Goal: Find specific page/section: Find specific page/section

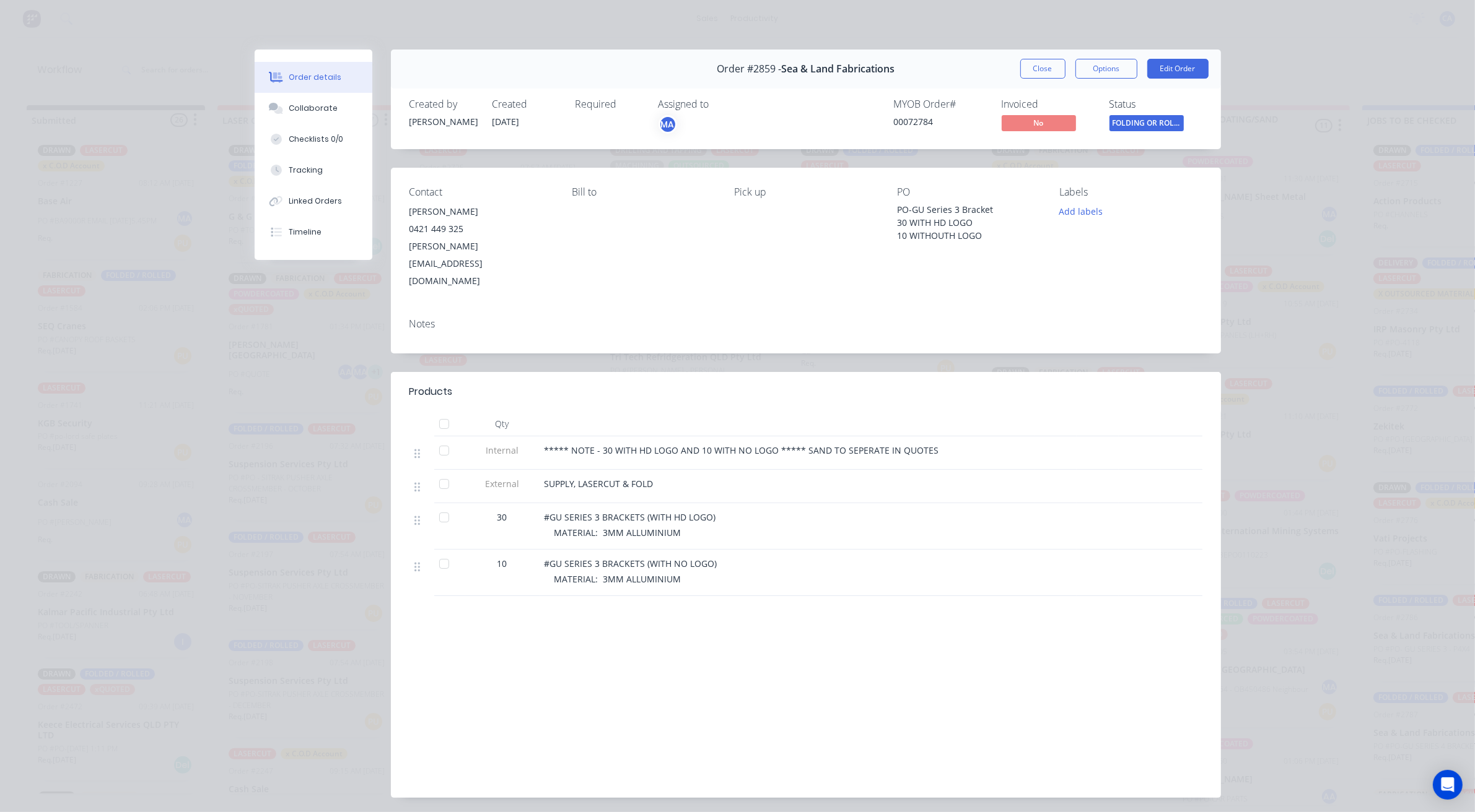
scroll to position [358, 0]
click at [1051, 66] on button "Close" at bounding box center [1043, 69] width 45 height 19
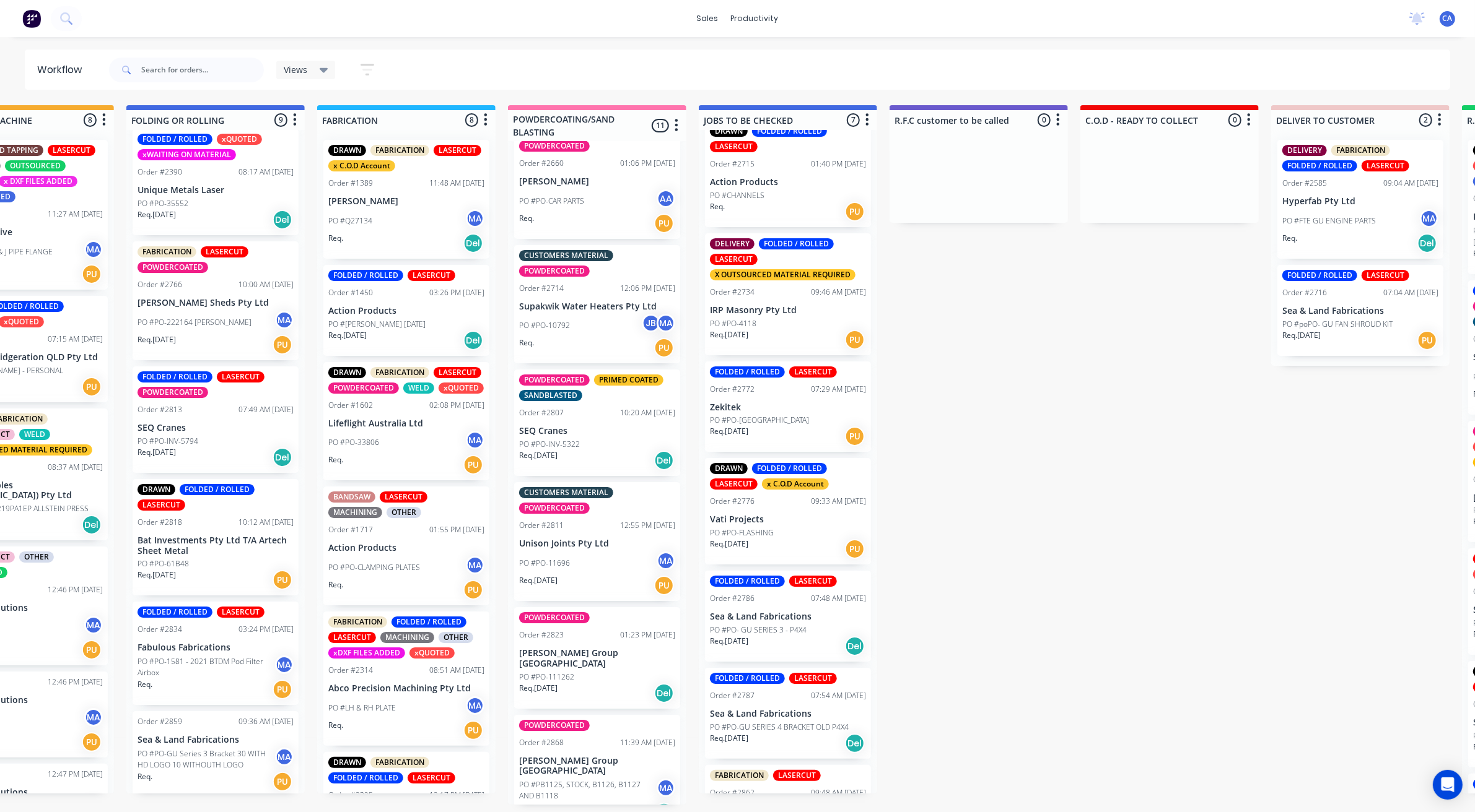
scroll to position [91, 0]
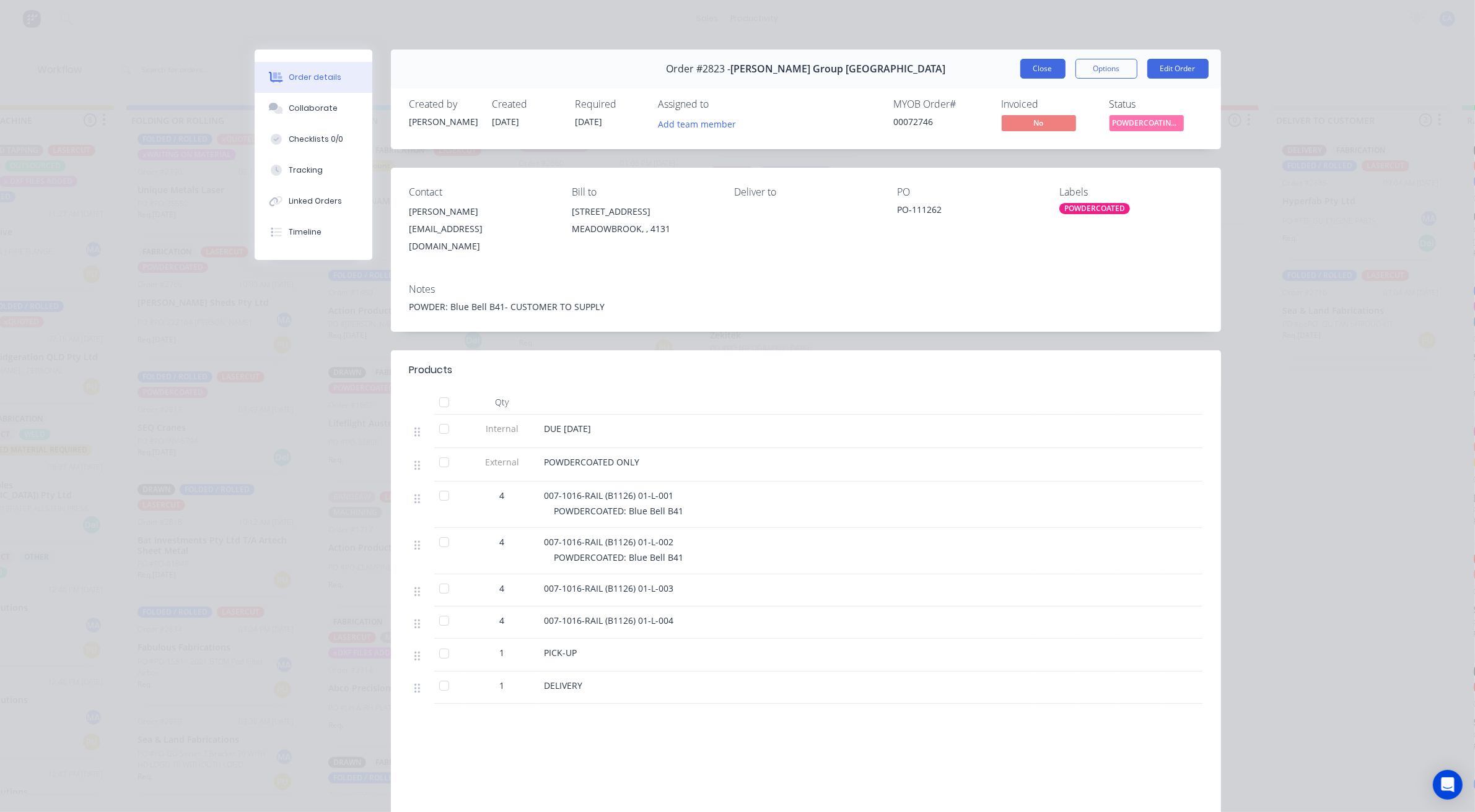
click at [1027, 69] on button "Close" at bounding box center [1043, 69] width 45 height 19
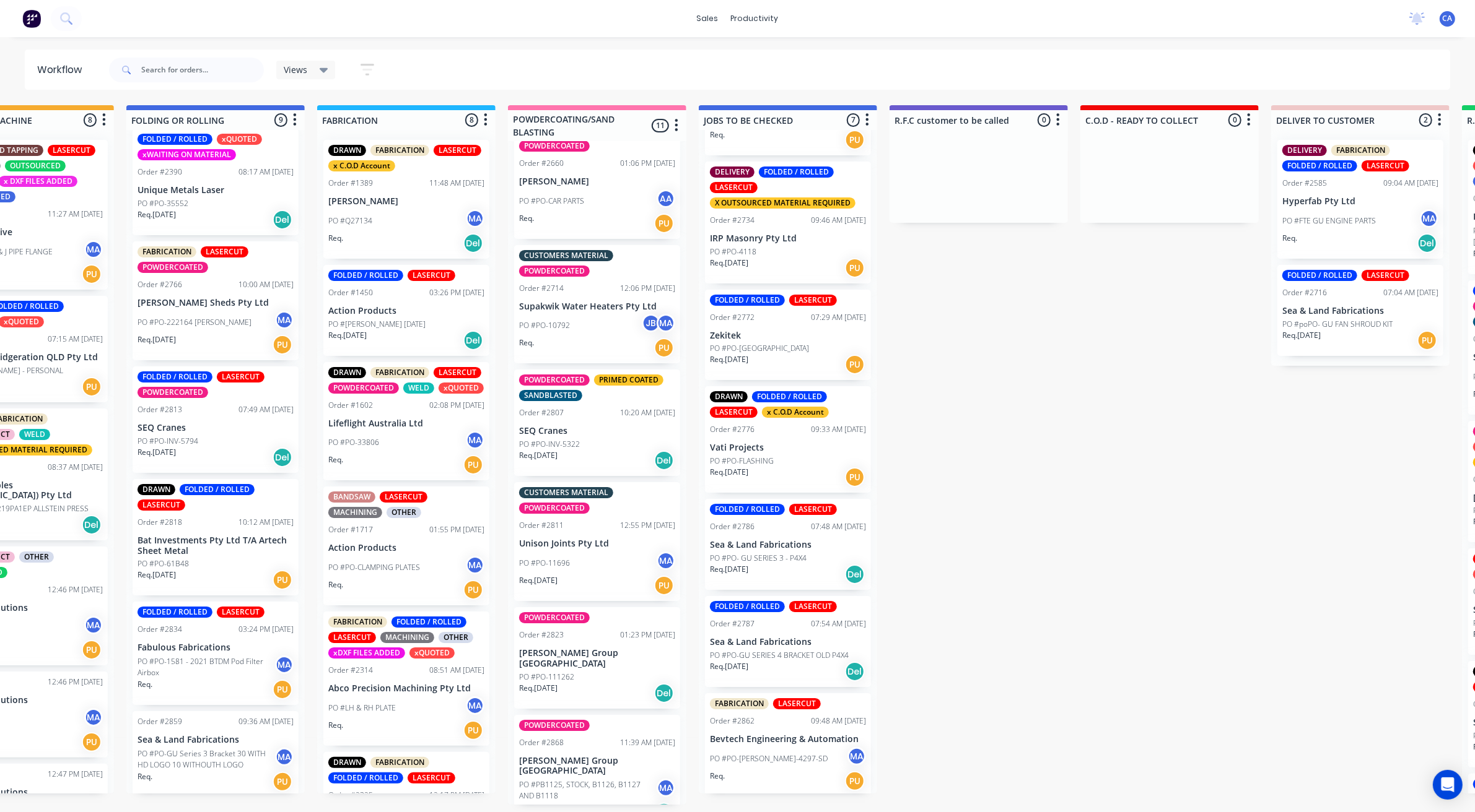
click at [586, 426] on p "SEQ Cranes" at bounding box center [597, 431] width 156 height 10
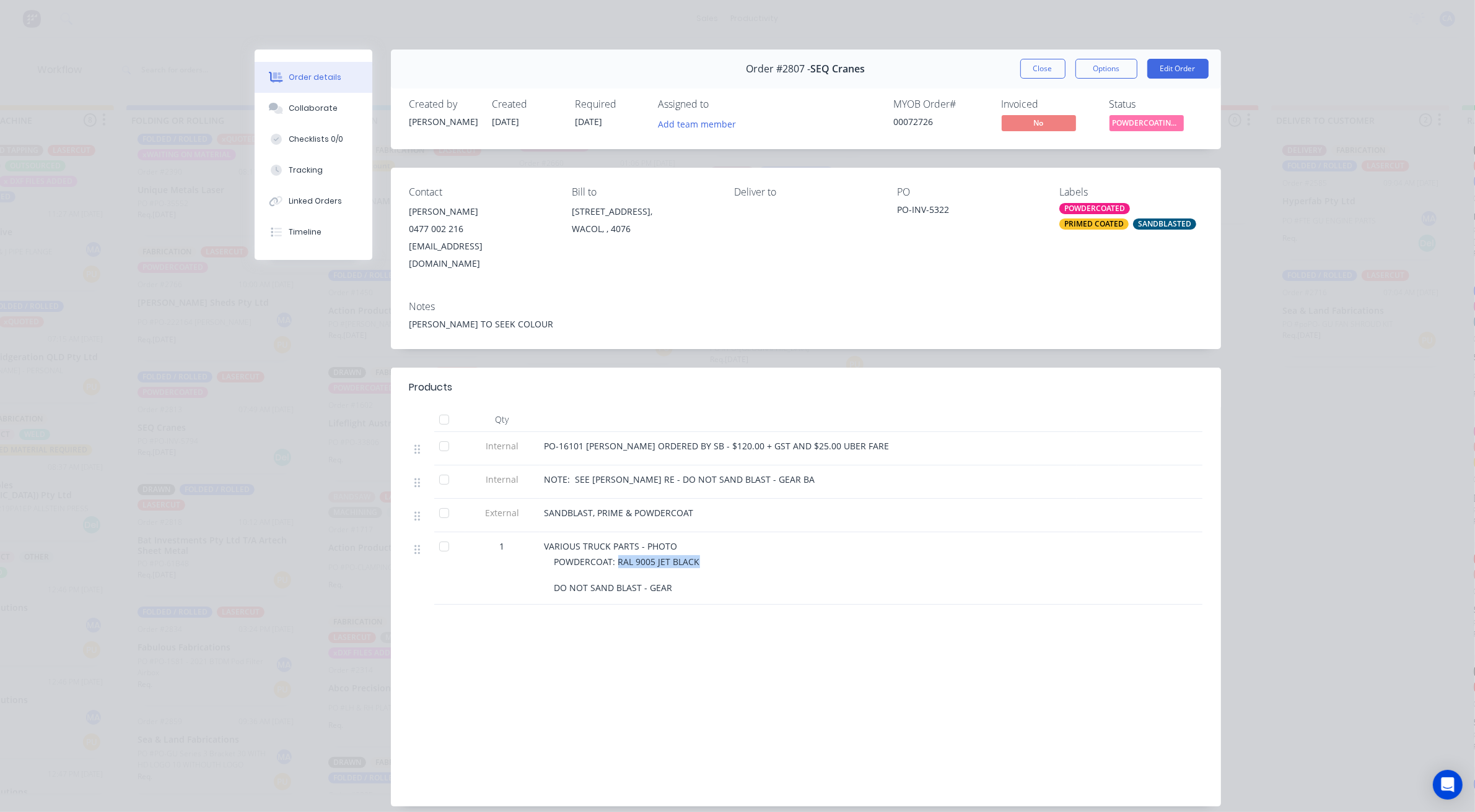
drag, startPoint x: 658, startPoint y: 546, endPoint x: 612, endPoint y: 546, distance: 46.0
click at [612, 556] on span "POWDERCOAT: RAL 9005 JET BLACK DO NOT SAND BLAST - GEAR" at bounding box center [627, 574] width 146 height 38
click at [641, 648] on div "Labour $0.00 Sub total $0.00 Margin $0.00 ( 0.00 %) Tax $0.00 Total $0.00" at bounding box center [806, 716] width 793 height 144
click at [1039, 66] on button "Close" at bounding box center [1043, 69] width 45 height 19
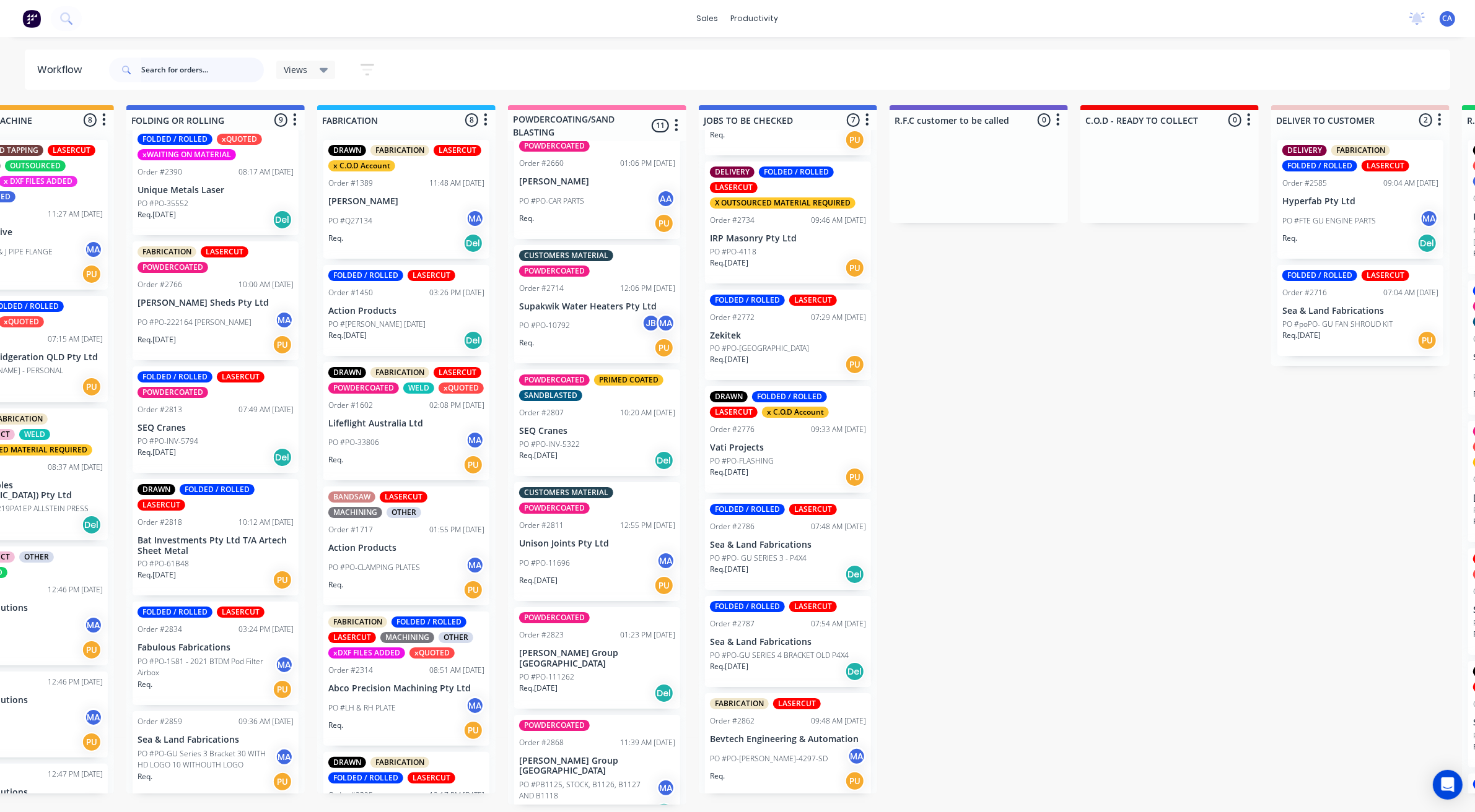
click at [227, 69] on input "text" at bounding box center [202, 69] width 123 height 25
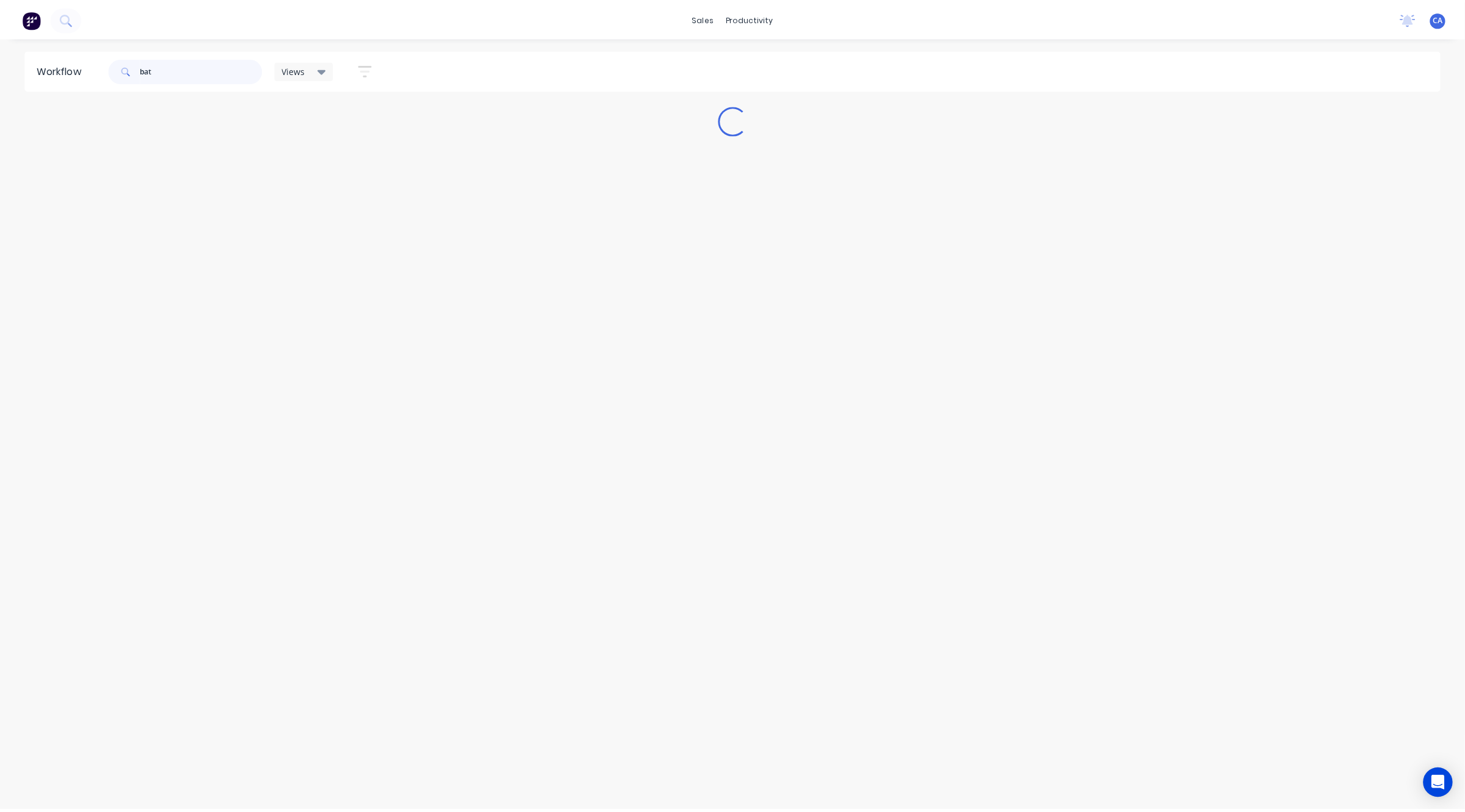
scroll to position [0, 0]
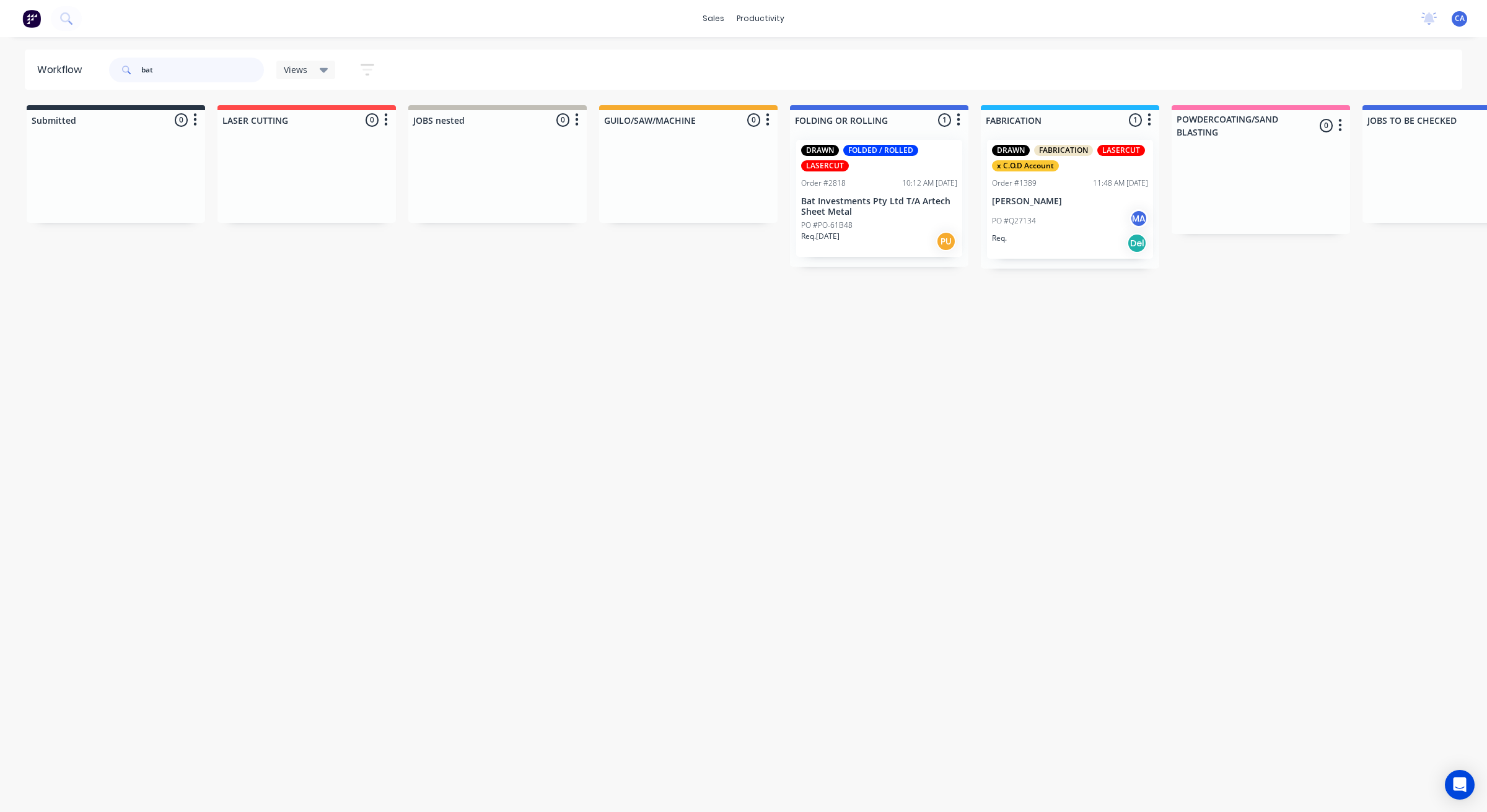
type input "bat"
click at [859, 205] on p "Bat Investments Pty Ltd T/A Artech Sheet Metal" at bounding box center [879, 206] width 156 height 21
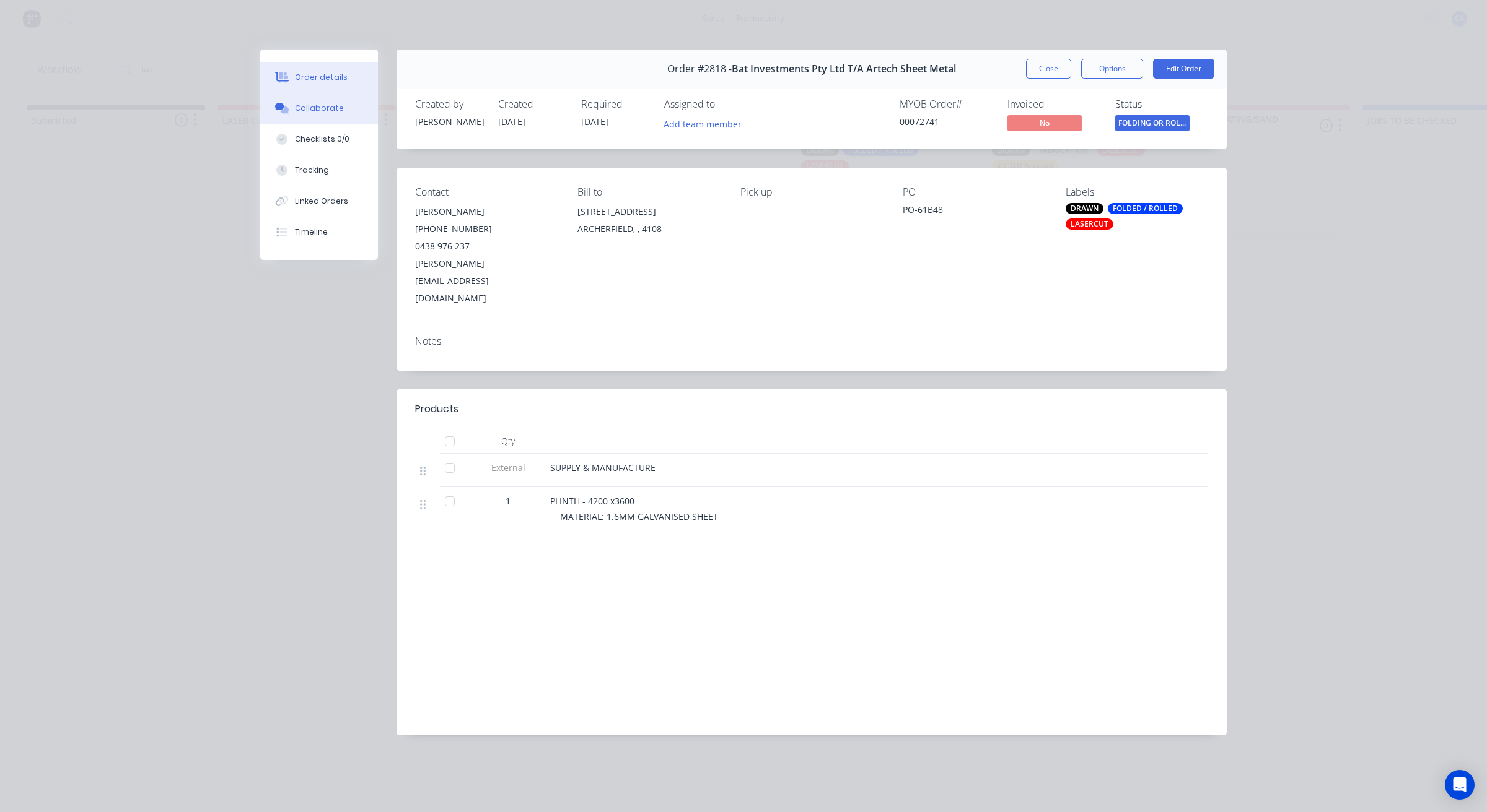
click at [351, 107] on button "Collaborate" at bounding box center [318, 108] width 118 height 31
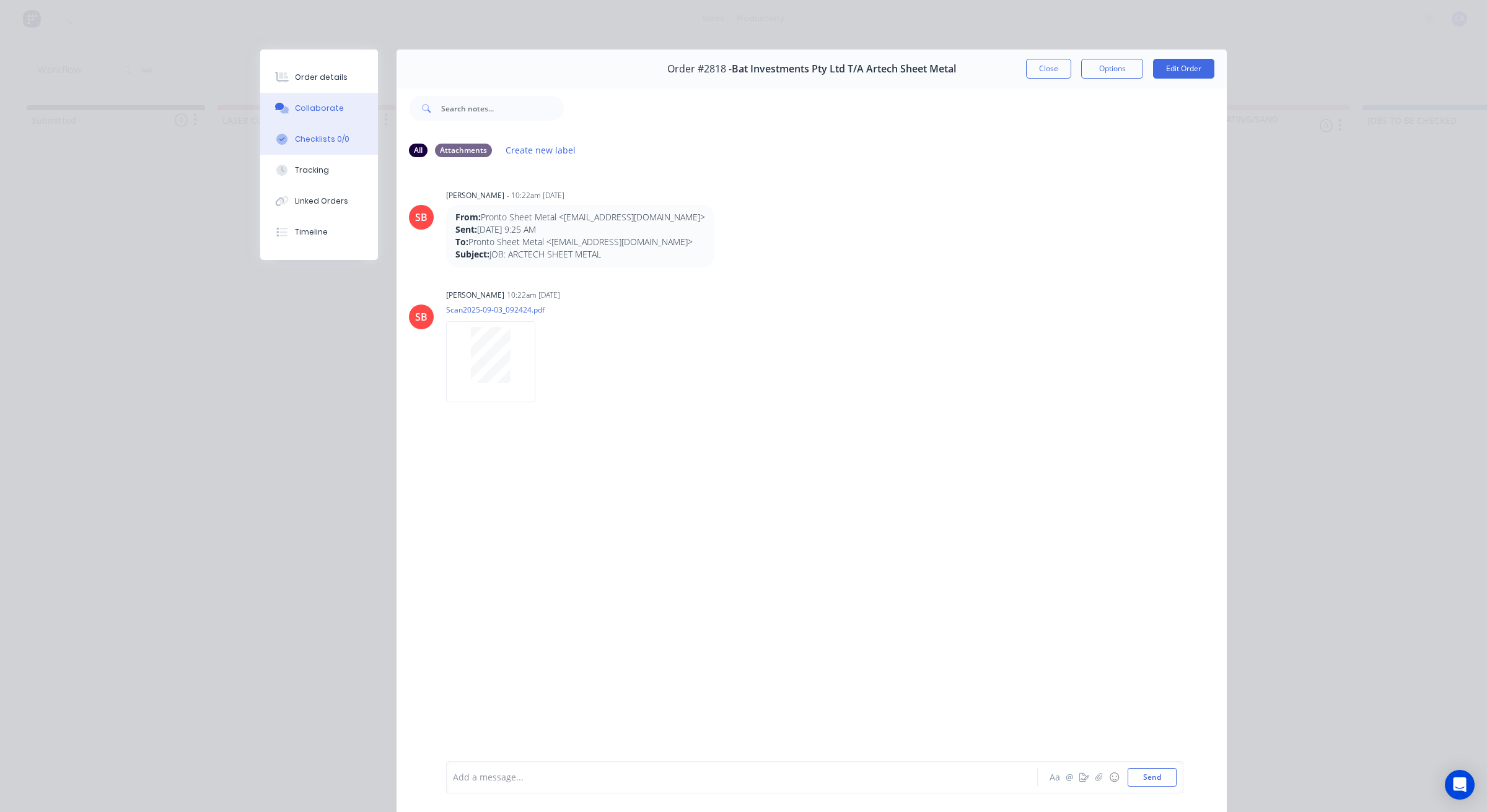
click at [318, 129] on button "Checklists 0/0" at bounding box center [318, 139] width 118 height 31
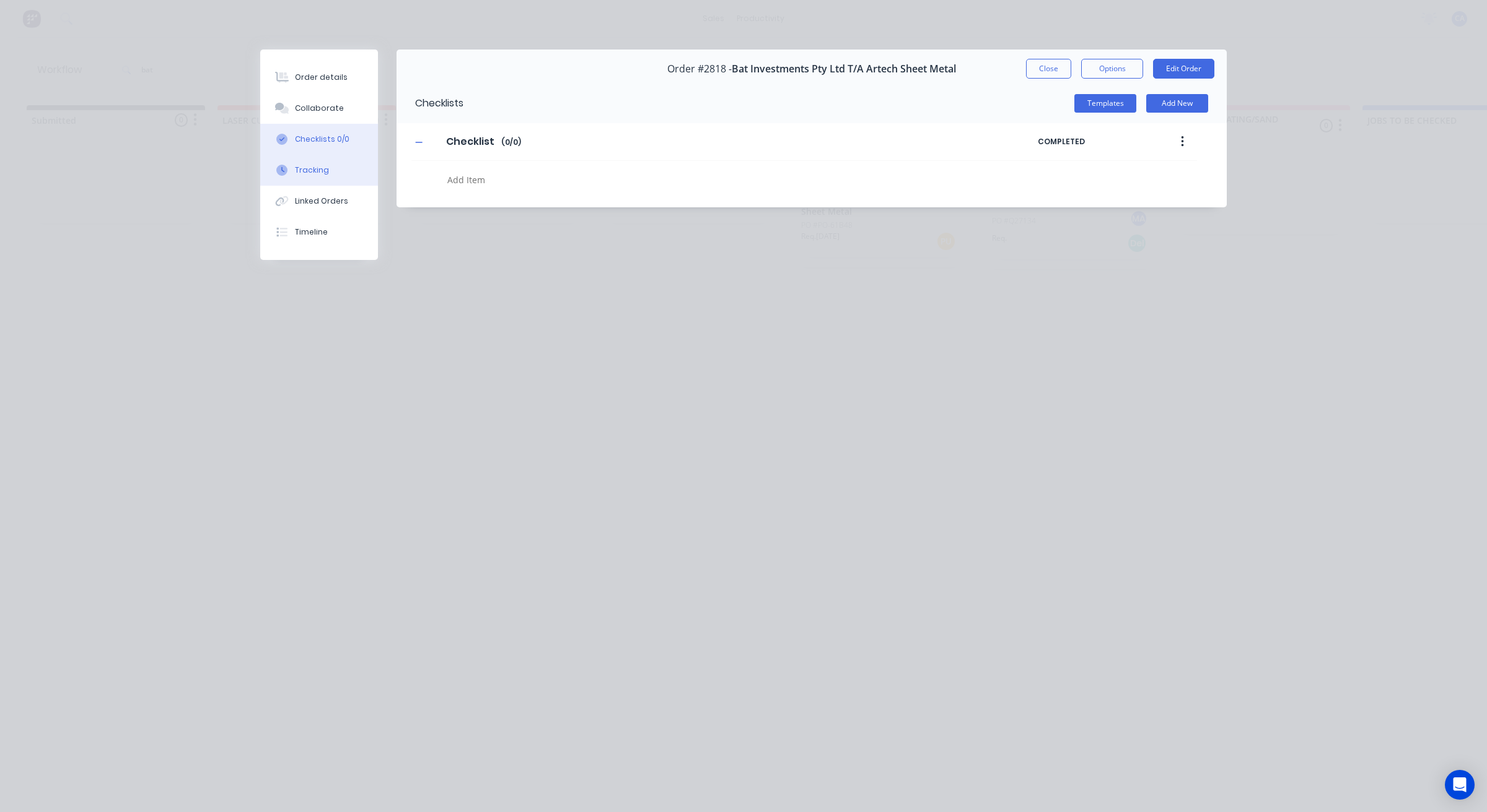
click at [322, 165] on div "Tracking" at bounding box center [311, 170] width 34 height 11
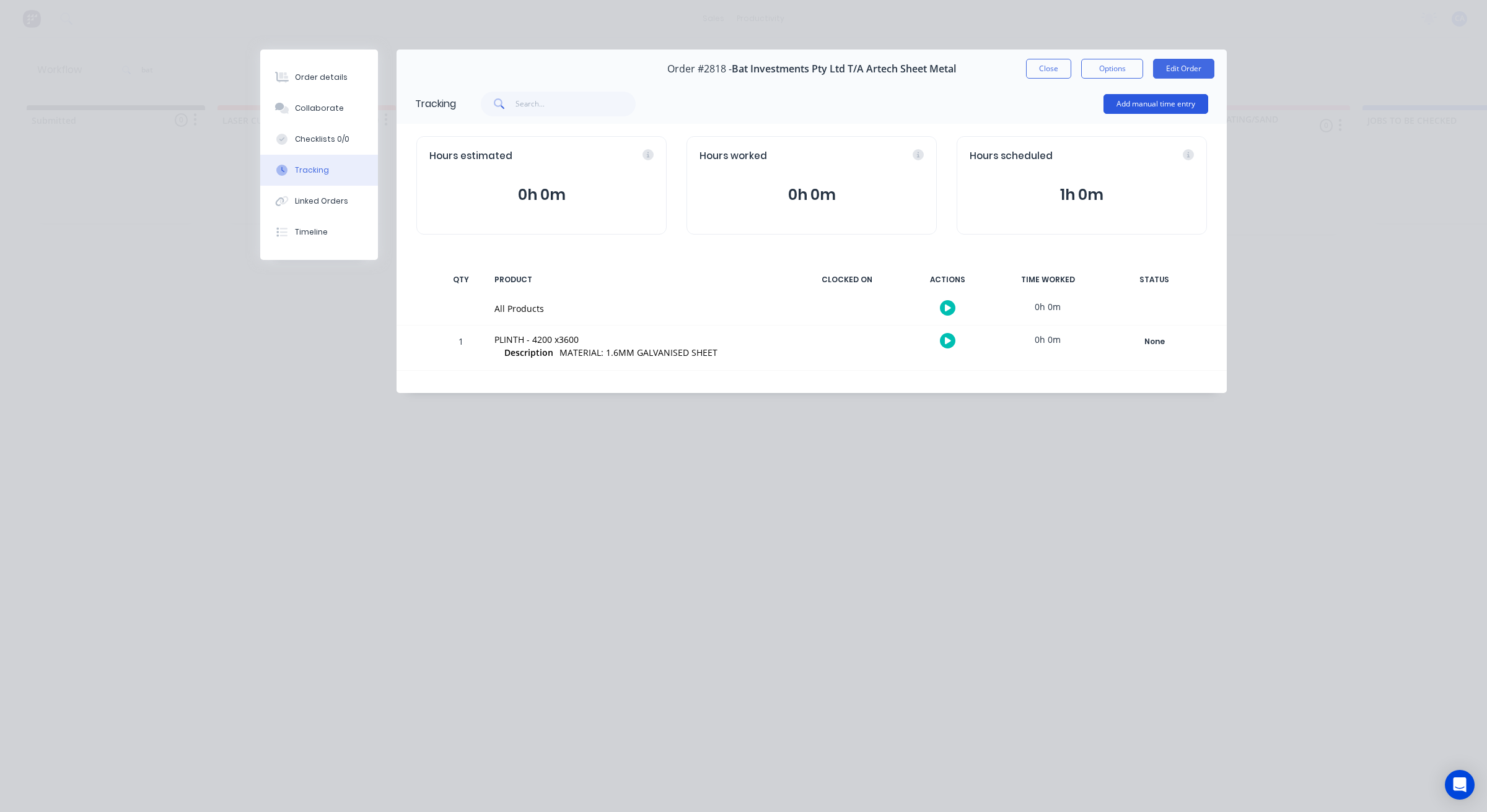
click at [1128, 105] on button "Add manual time entry" at bounding box center [1156, 103] width 105 height 19
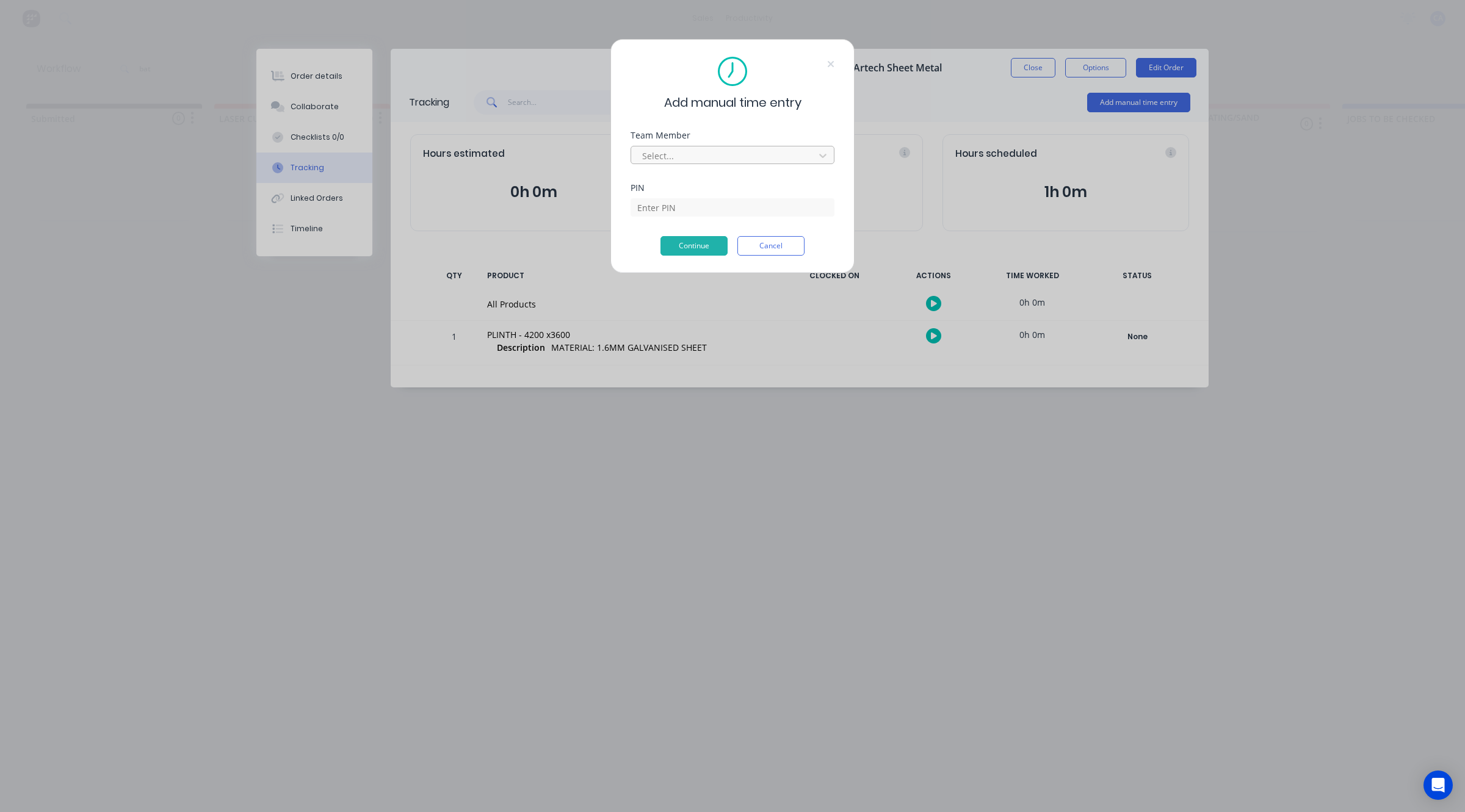
click at [689, 156] on div at bounding box center [725, 156] width 168 height 15
click at [682, 778] on div "[PERSON_NAME]" at bounding box center [732, 784] width 1465 height 13
click at [689, 217] on input at bounding box center [732, 226] width 204 height 18
type input "0000"
click at [689, 241] on button "Continue" at bounding box center [694, 245] width 68 height 19
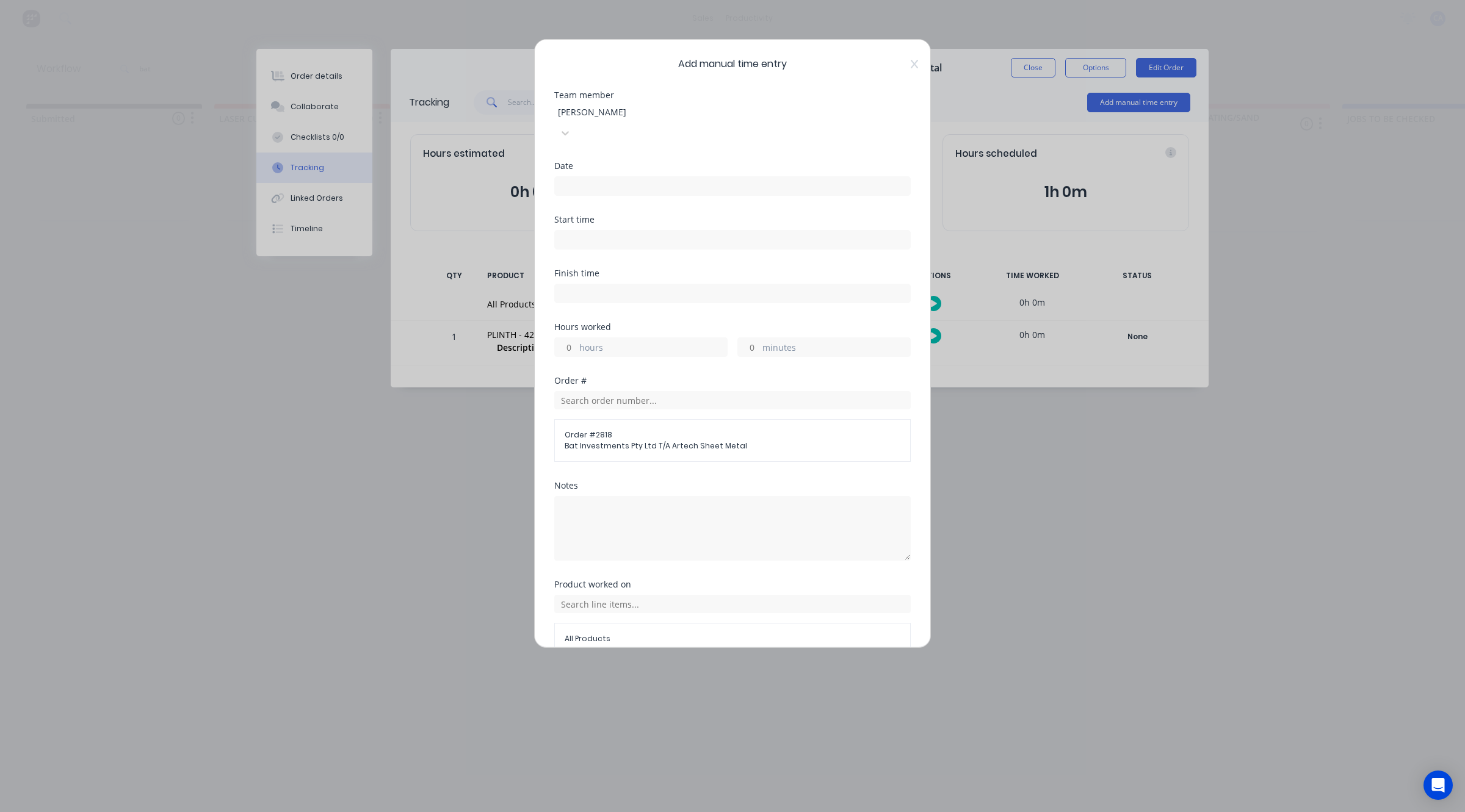
click at [650, 177] on input at bounding box center [732, 186] width 355 height 18
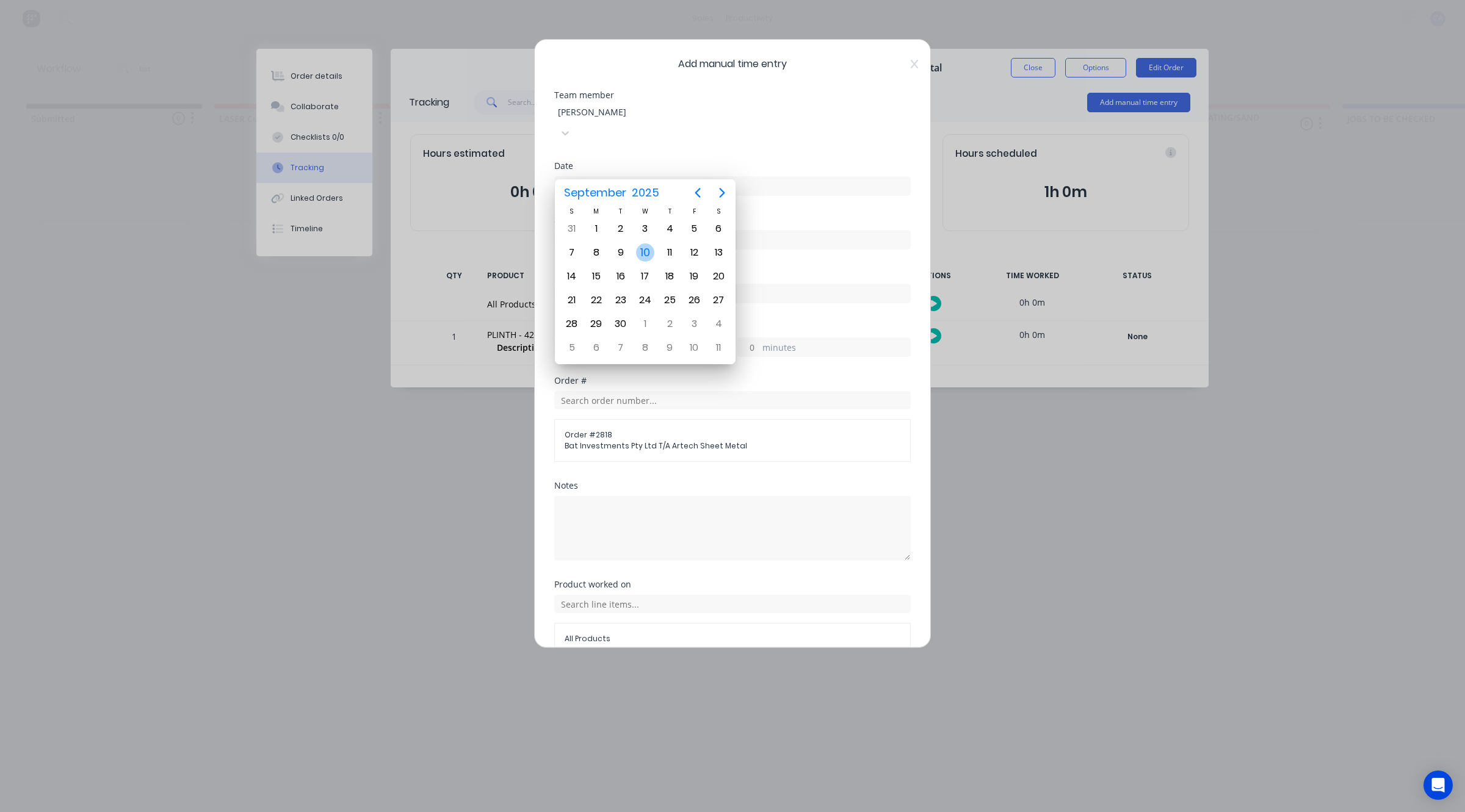
click at [642, 256] on div "10" at bounding box center [645, 253] width 18 height 18
type input "[DATE]"
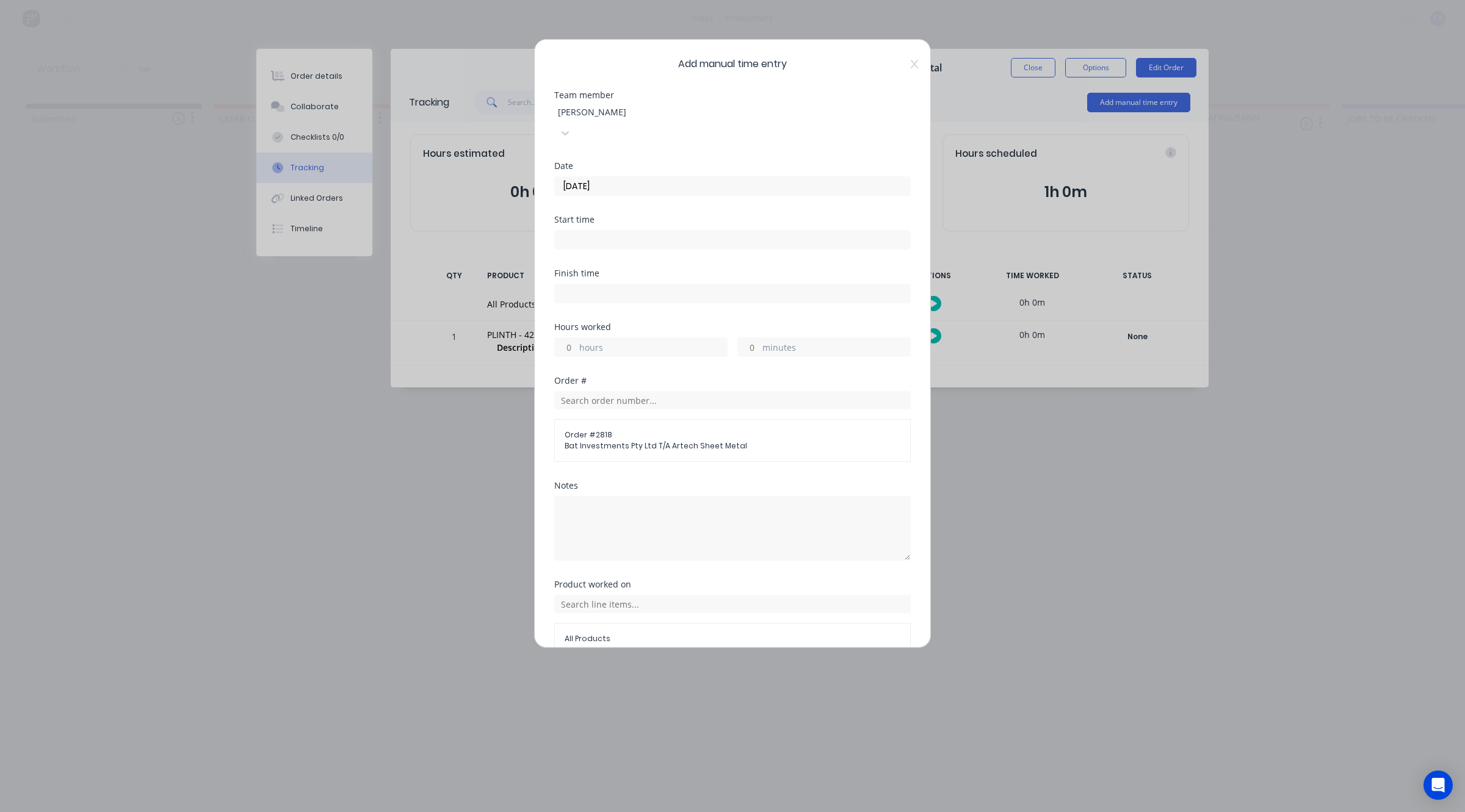
click at [571, 338] on input "hours" at bounding box center [565, 348] width 22 height 18
type input "3"
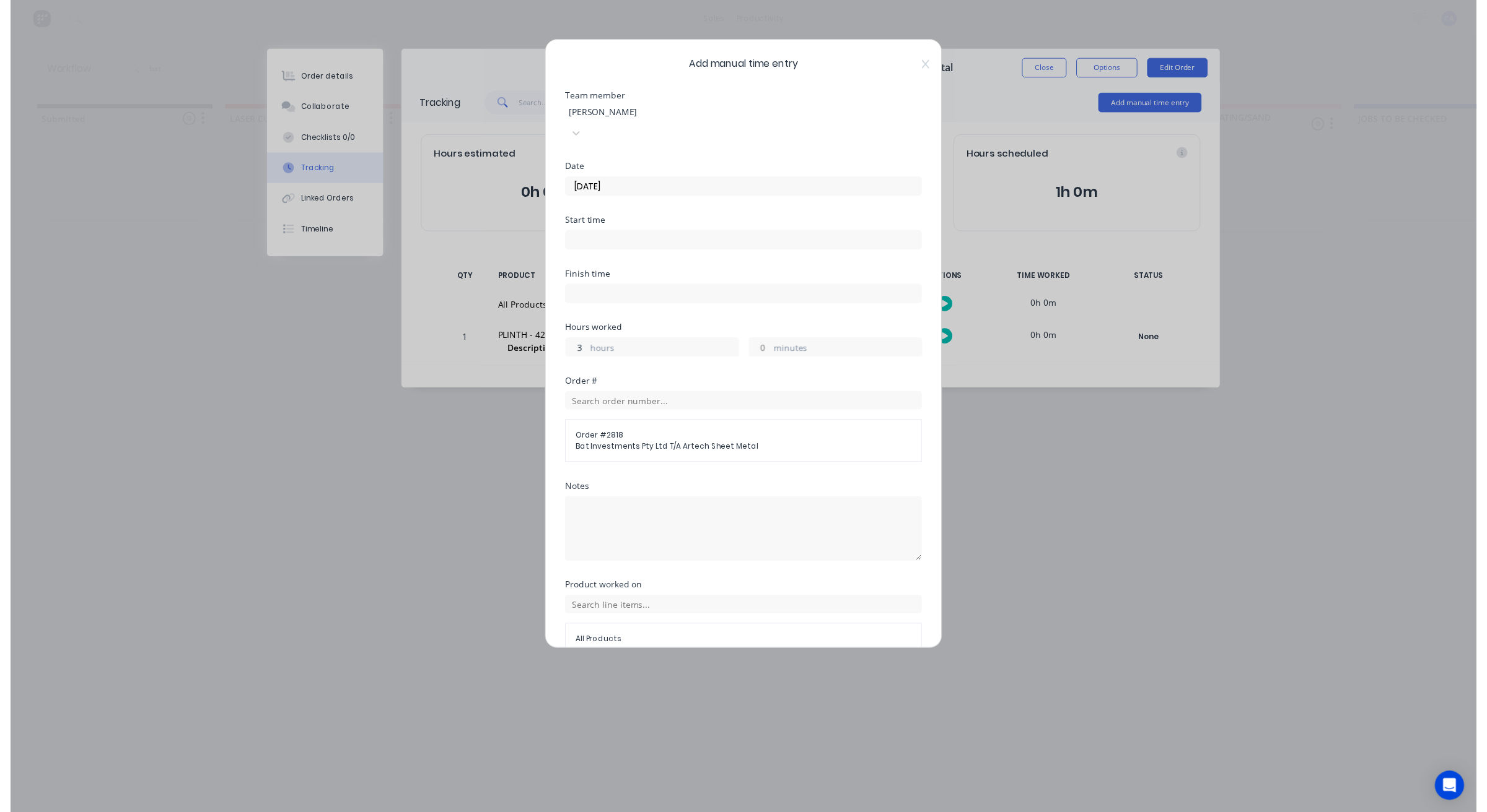
scroll to position [47, 0]
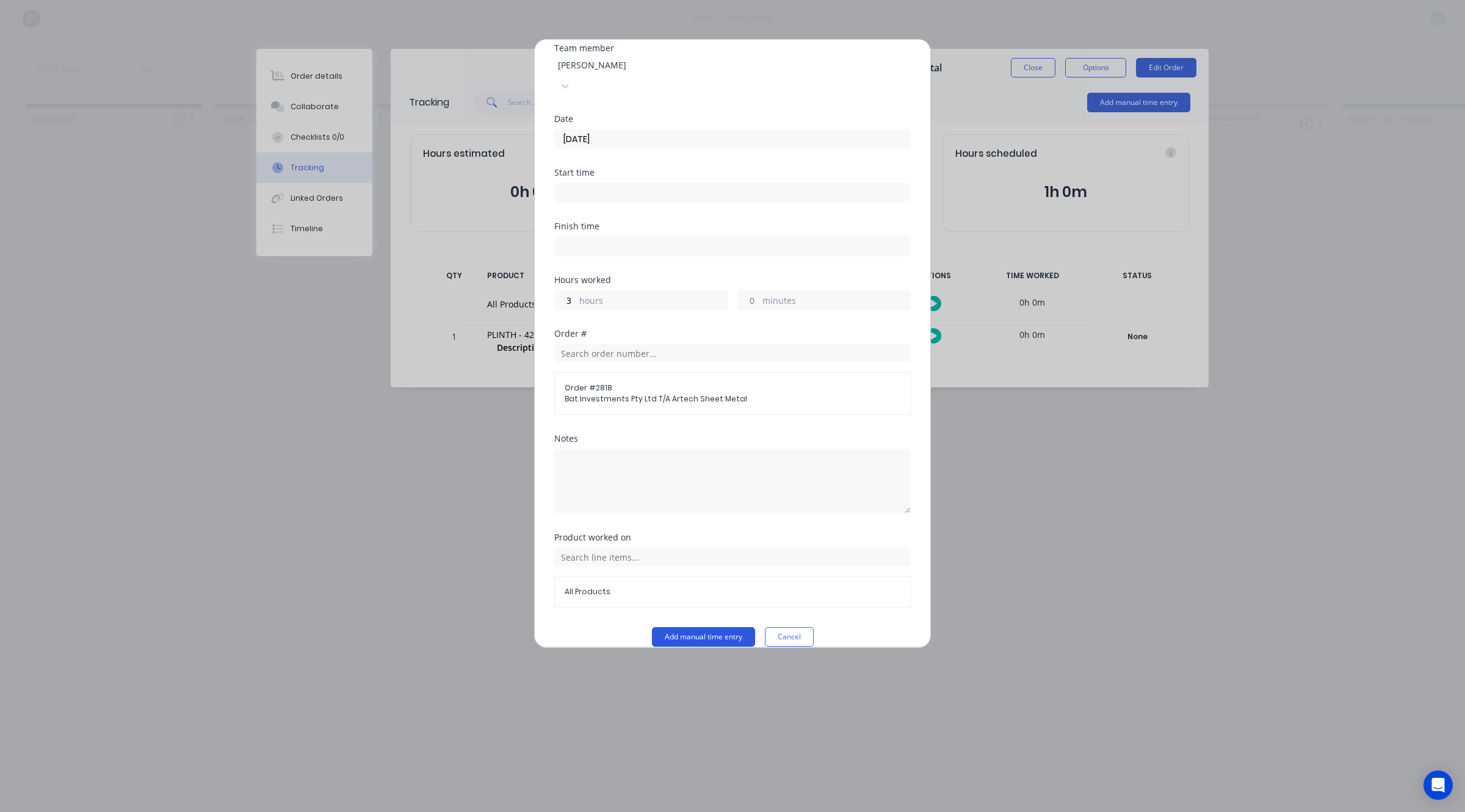
click at [685, 628] on button "Add manual time entry" at bounding box center [704, 637] width 103 height 19
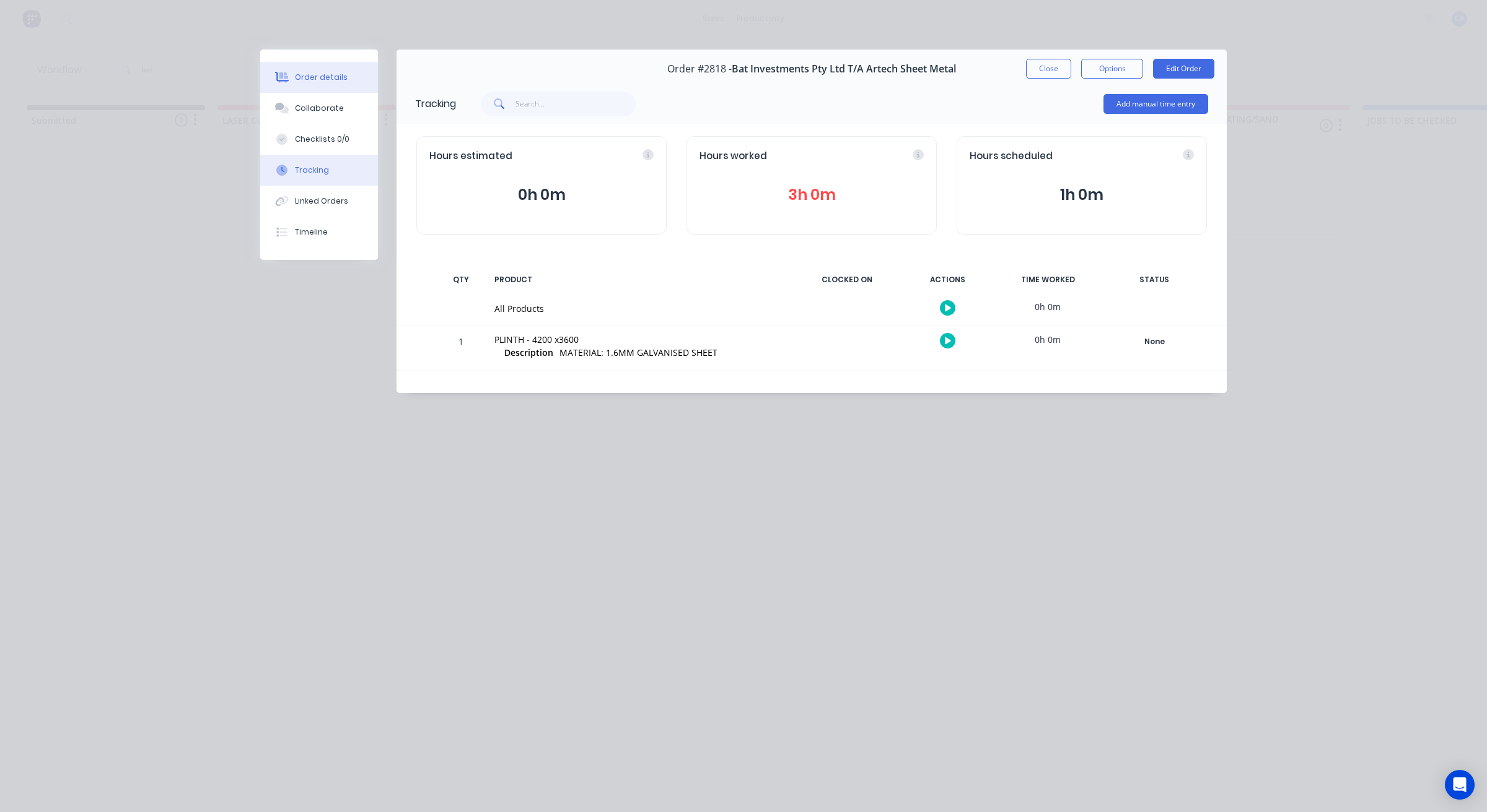
click at [327, 78] on div "Order details" at bounding box center [321, 77] width 52 height 11
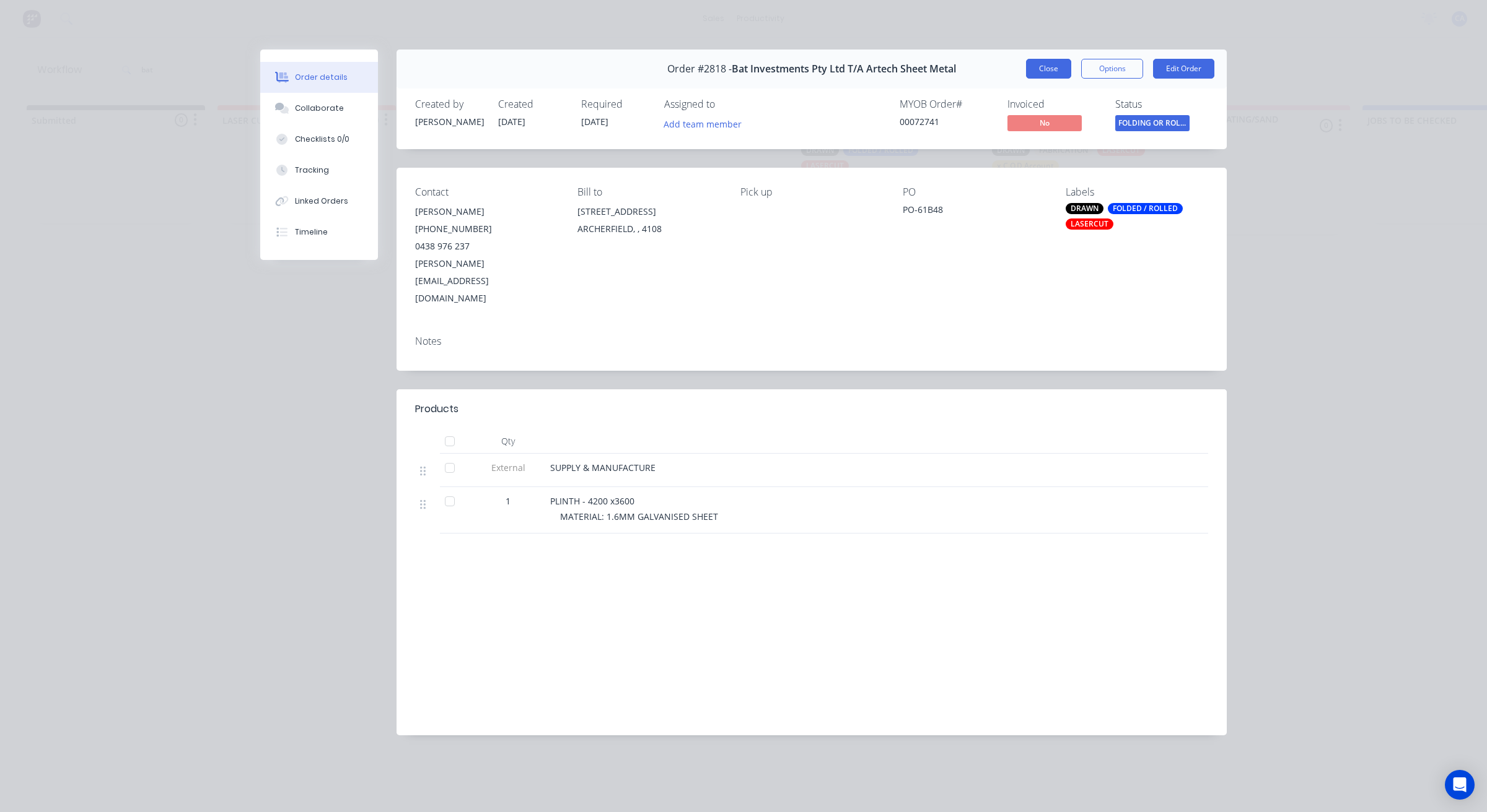
click at [1061, 63] on button "Close" at bounding box center [1048, 69] width 45 height 19
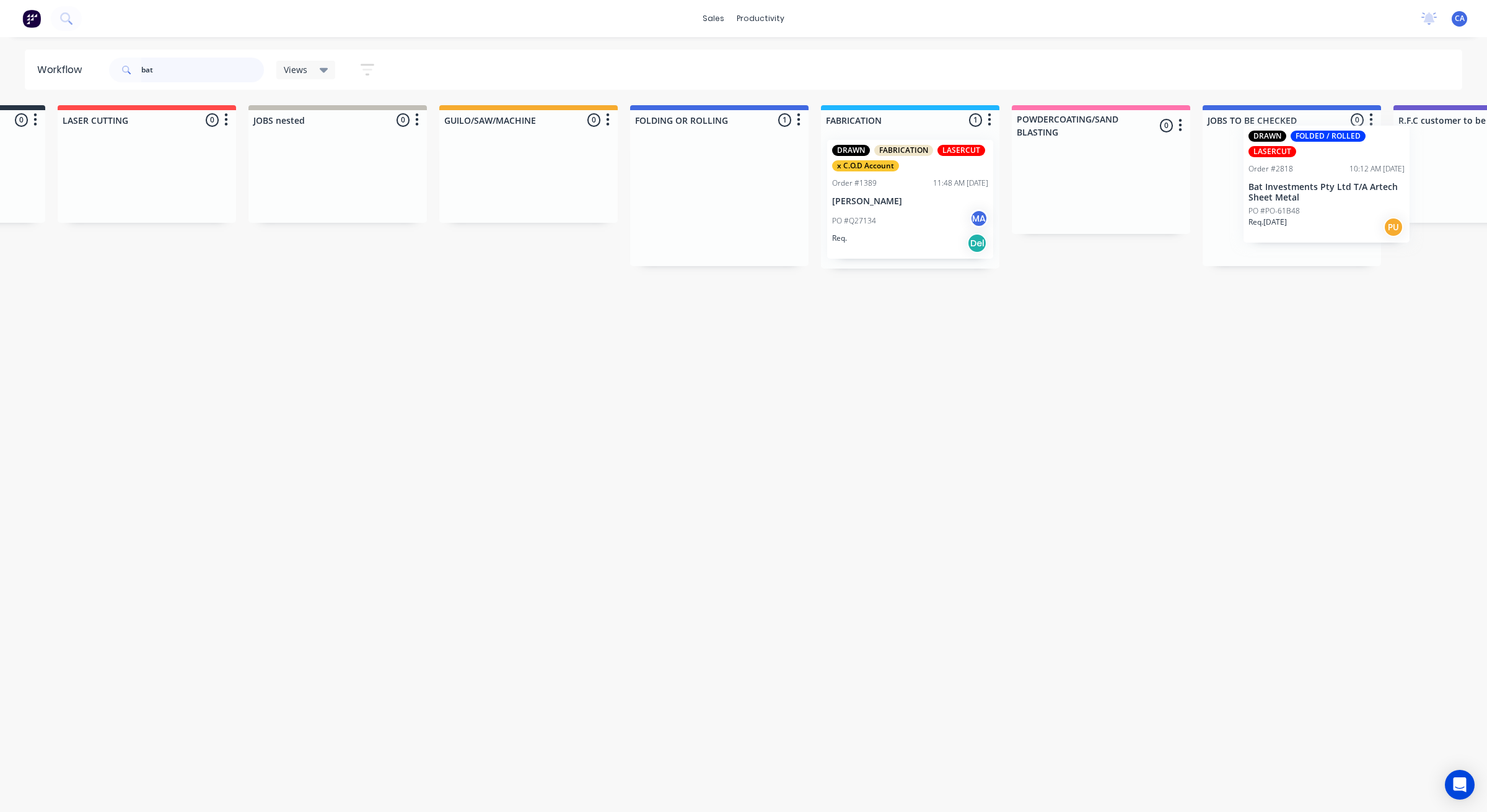
drag, startPoint x: 865, startPoint y: 227, endPoint x: 1209, endPoint y: 211, distance: 344.4
click at [1317, 211] on div "Submitted 0 Sort By Created date Required date Order number Customer name Most …" at bounding box center [1492, 186] width 3324 height 163
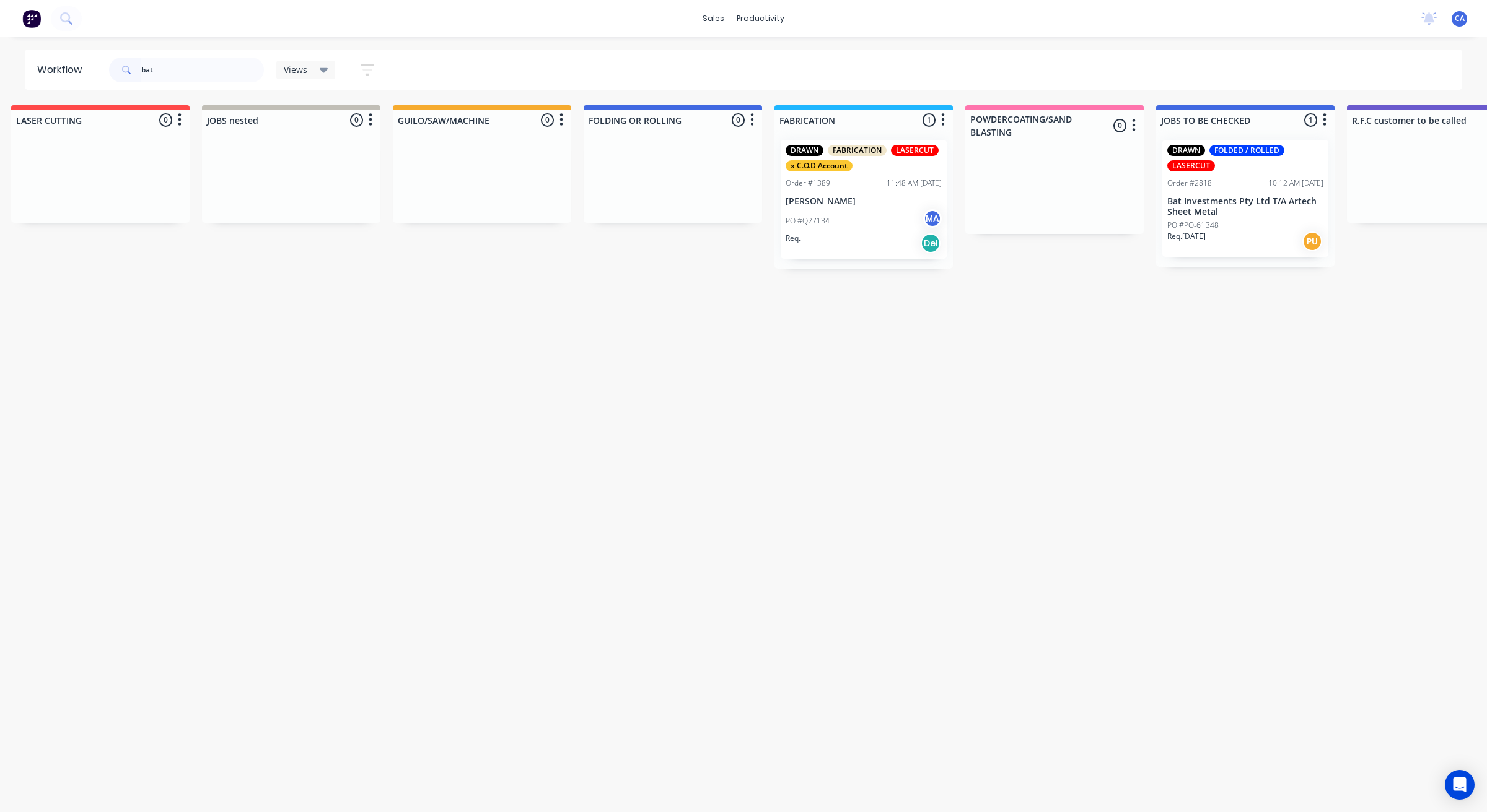
click at [1258, 220] on div "PO #PO-61B48" at bounding box center [1245, 225] width 156 height 11
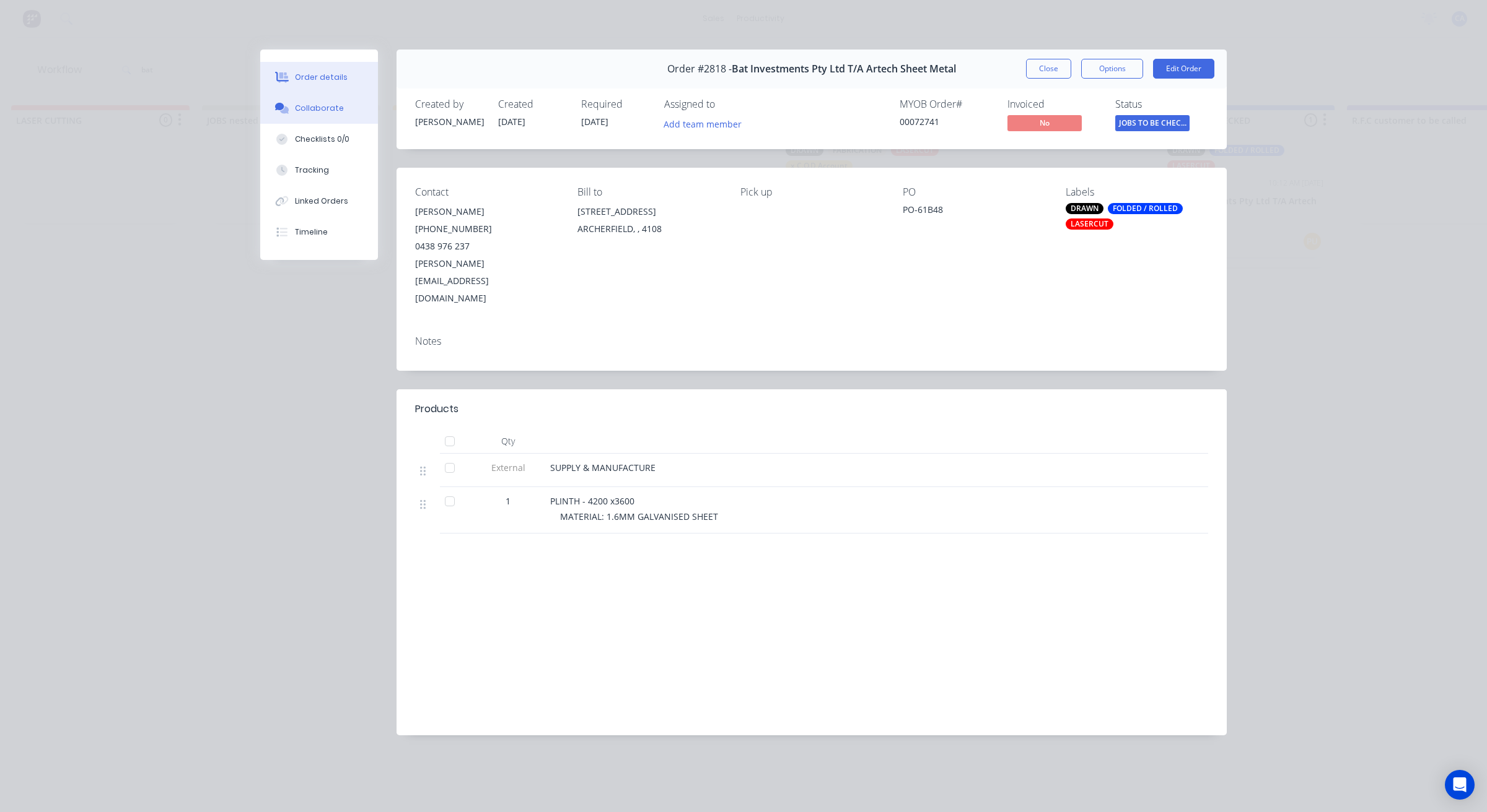
click at [319, 108] on div "Collaborate" at bounding box center [319, 108] width 49 height 11
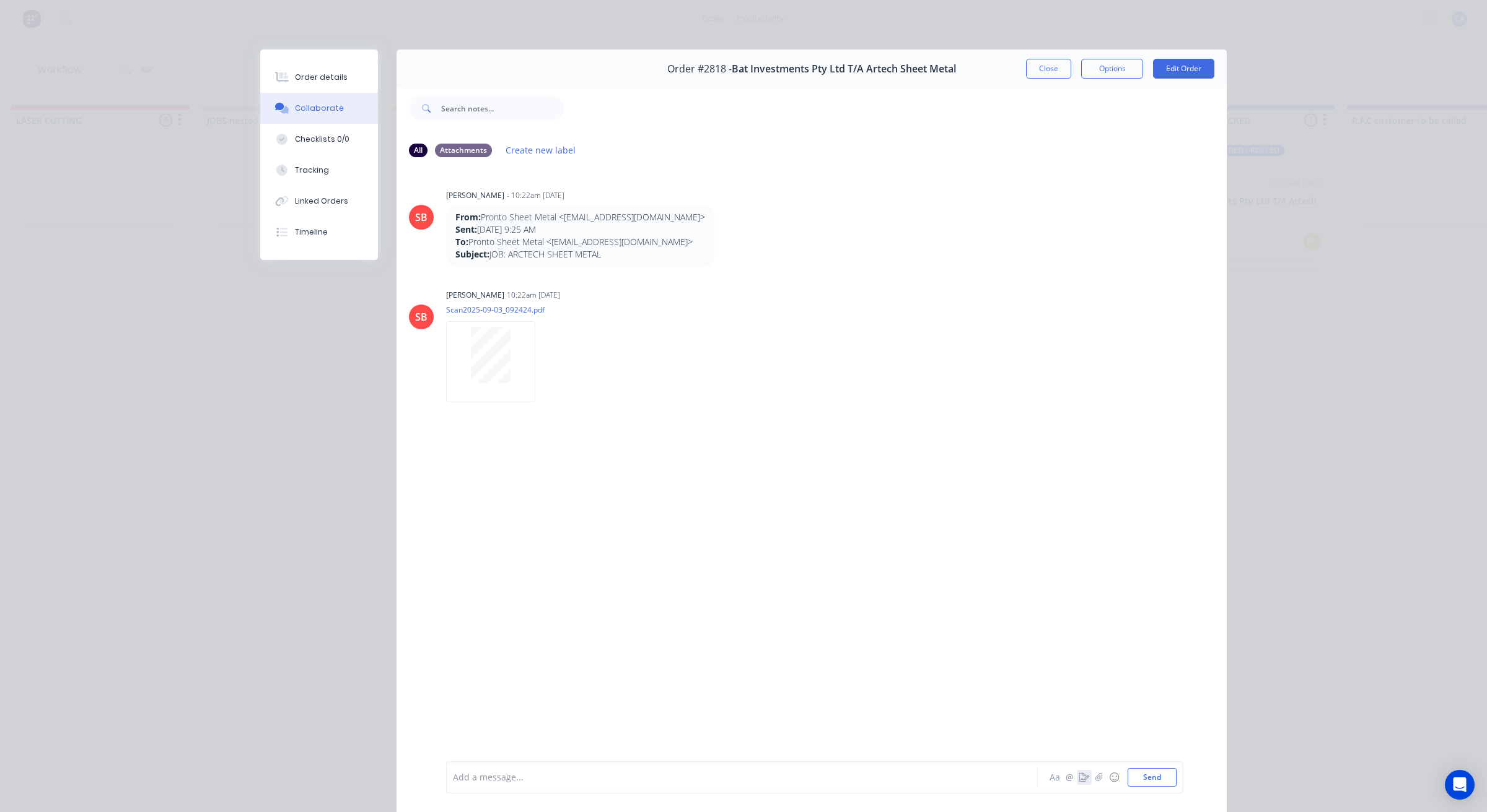
click at [1079, 777] on icon "button" at bounding box center [1084, 777] width 10 height 8
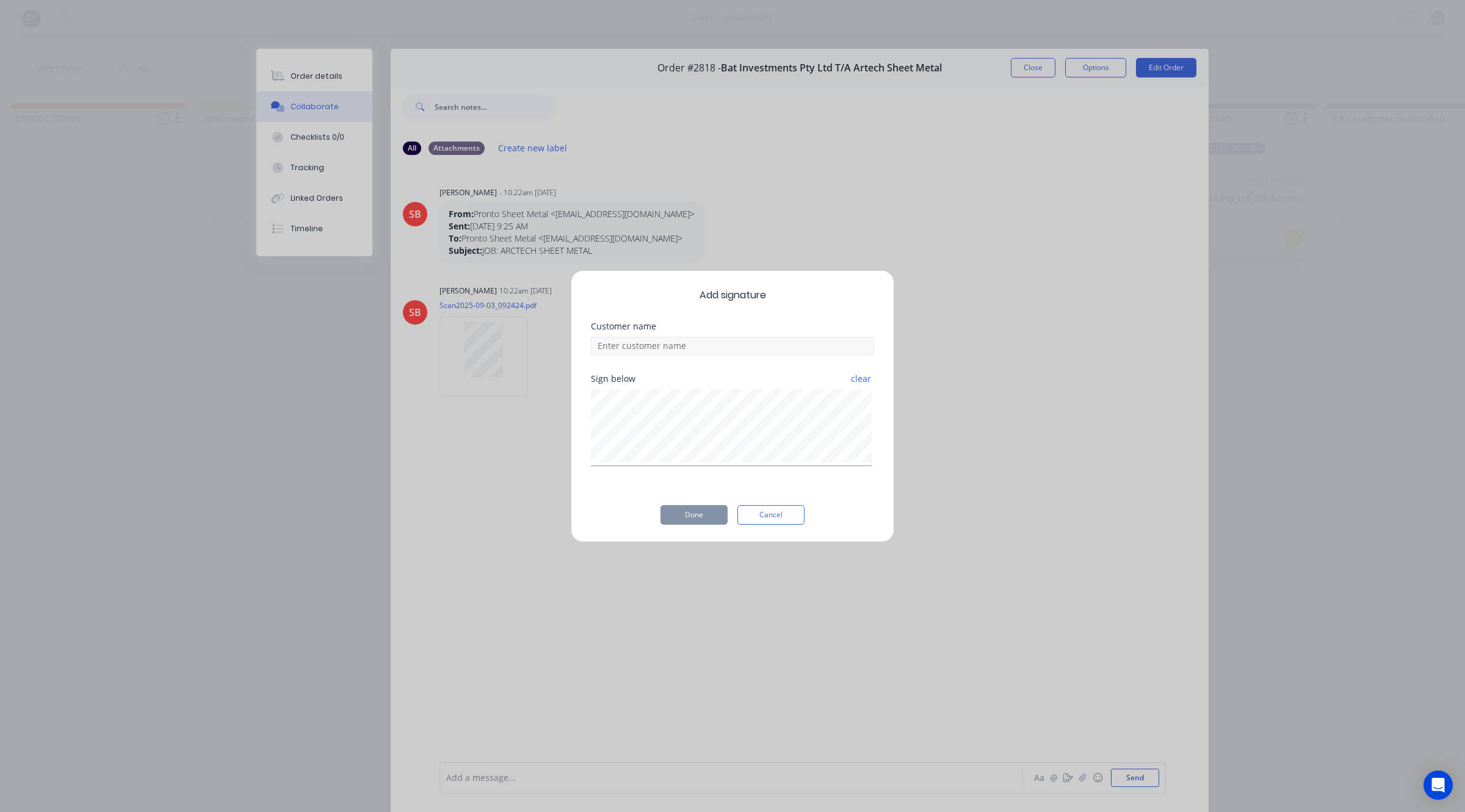
drag, startPoint x: 737, startPoint y: 358, endPoint x: 726, endPoint y: 343, distance: 18.6
click at [733, 354] on div "Customer name" at bounding box center [733, 348] width 283 height 53
click at [725, 342] on input at bounding box center [733, 346] width 283 height 18
type input "[PERSON_NAME]"
click at [706, 513] on button "Done" at bounding box center [694, 514] width 68 height 19
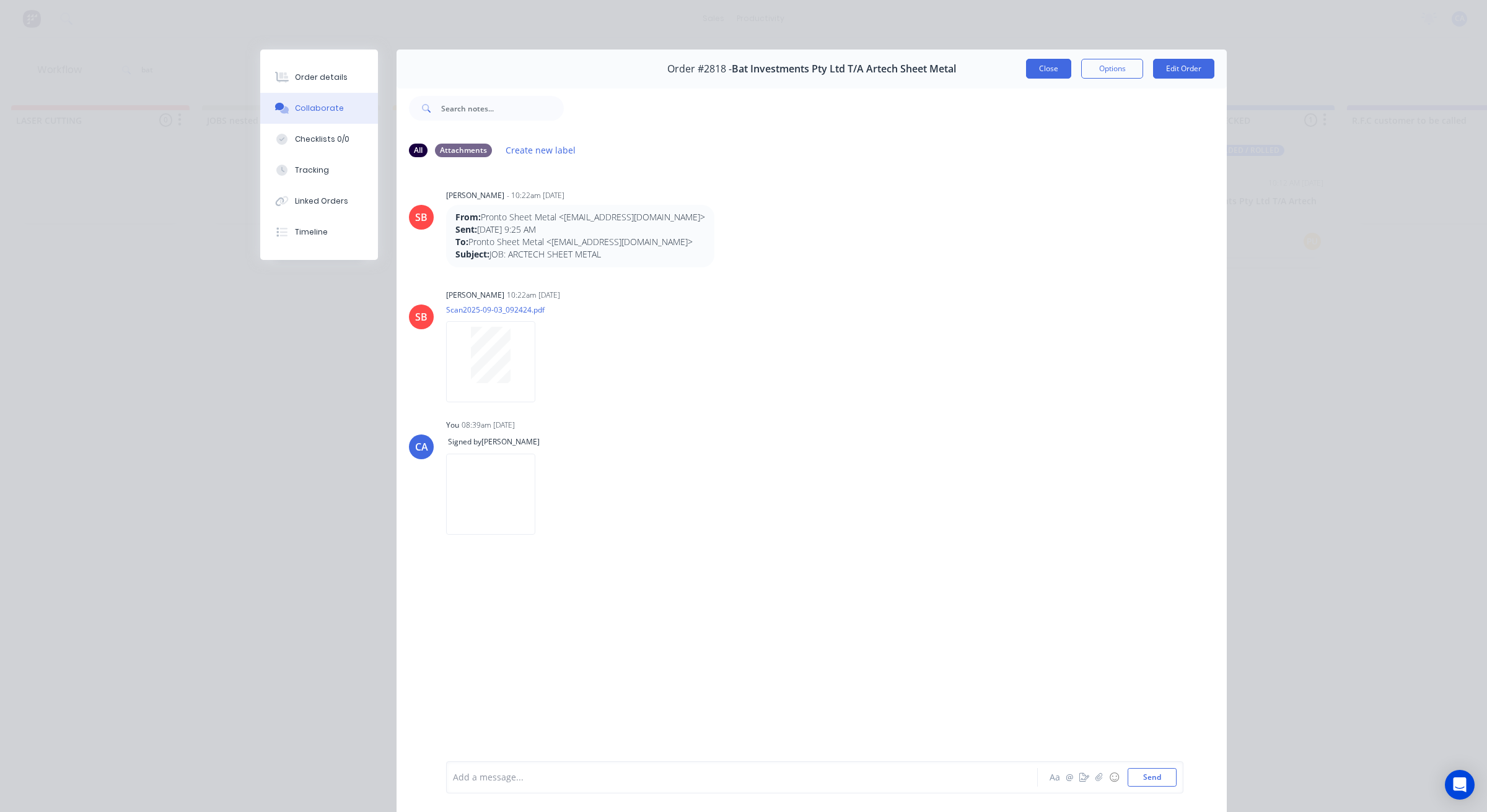
click at [1042, 70] on button "Close" at bounding box center [1048, 69] width 45 height 19
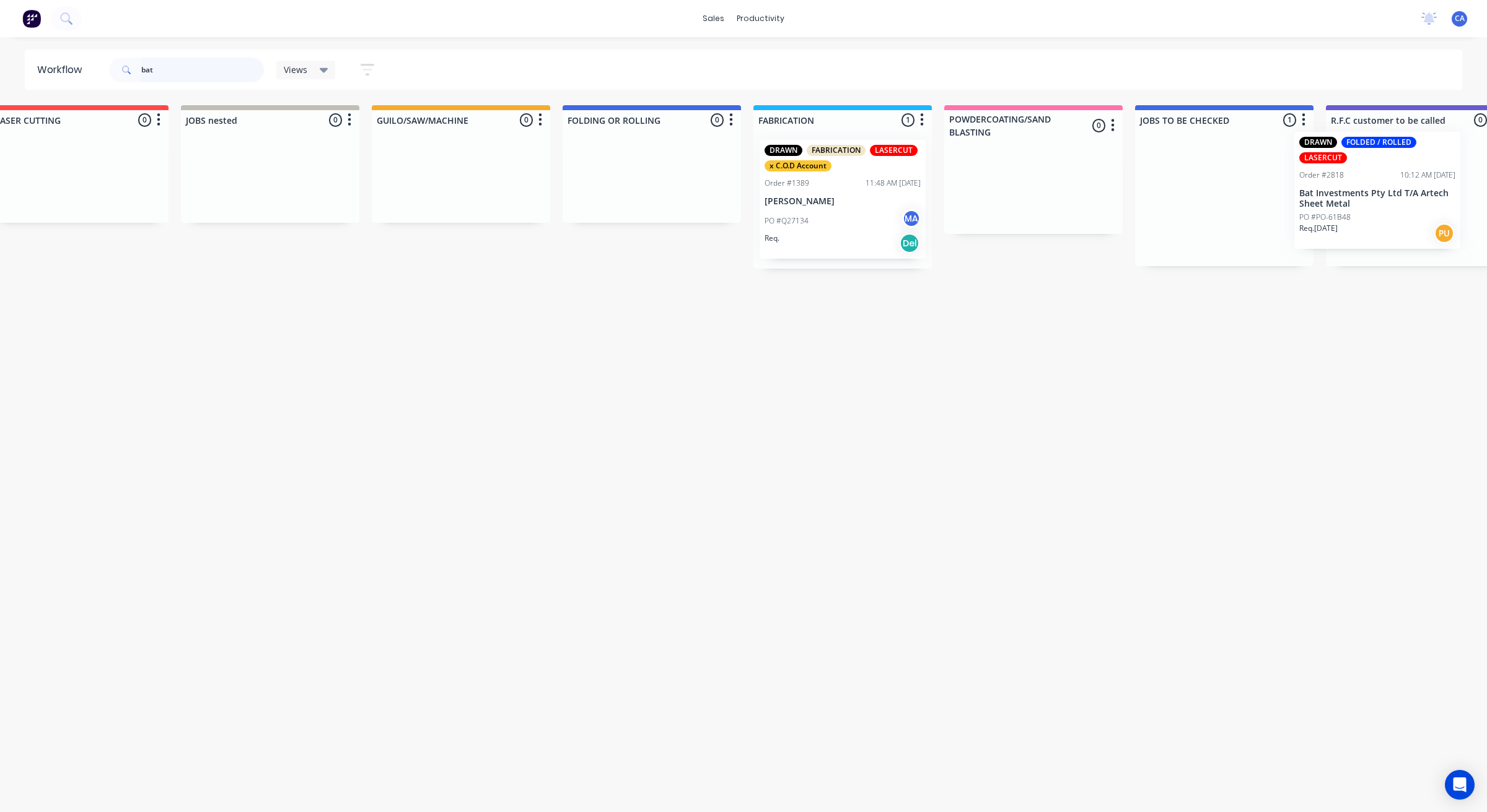
drag, startPoint x: 1199, startPoint y: 214, endPoint x: 1339, endPoint y: 206, distance: 140.2
click at [1339, 206] on div "Submitted 0 Sort By Created date Required date Order number Customer name Most …" at bounding box center [1424, 186] width 3324 height 163
click at [39, 69] on header "Workflow bat Views Save new view None (Default) edit Show/Hide statuses Show li…" at bounding box center [743, 70] width 1438 height 41
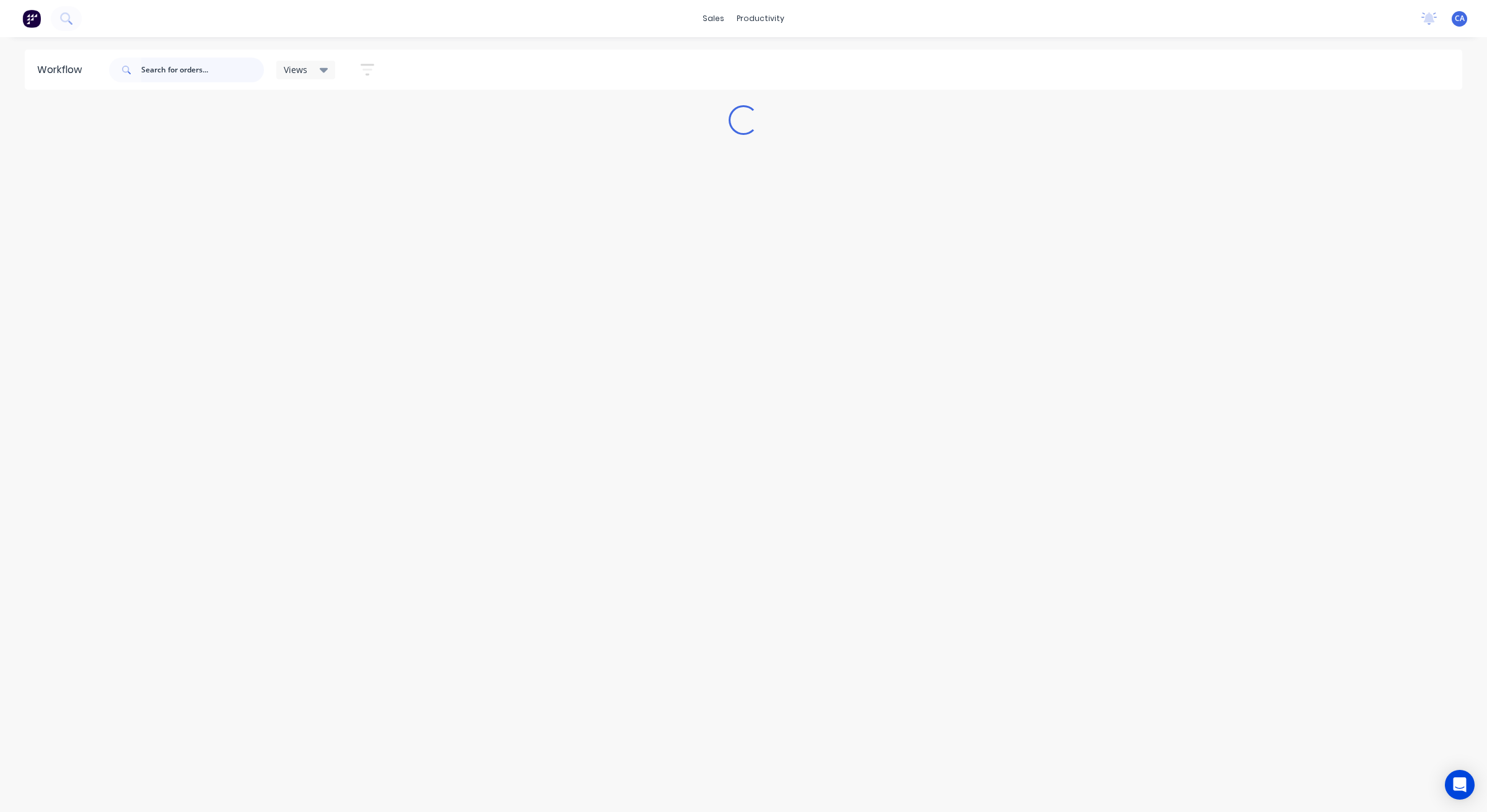
scroll to position [0, 0]
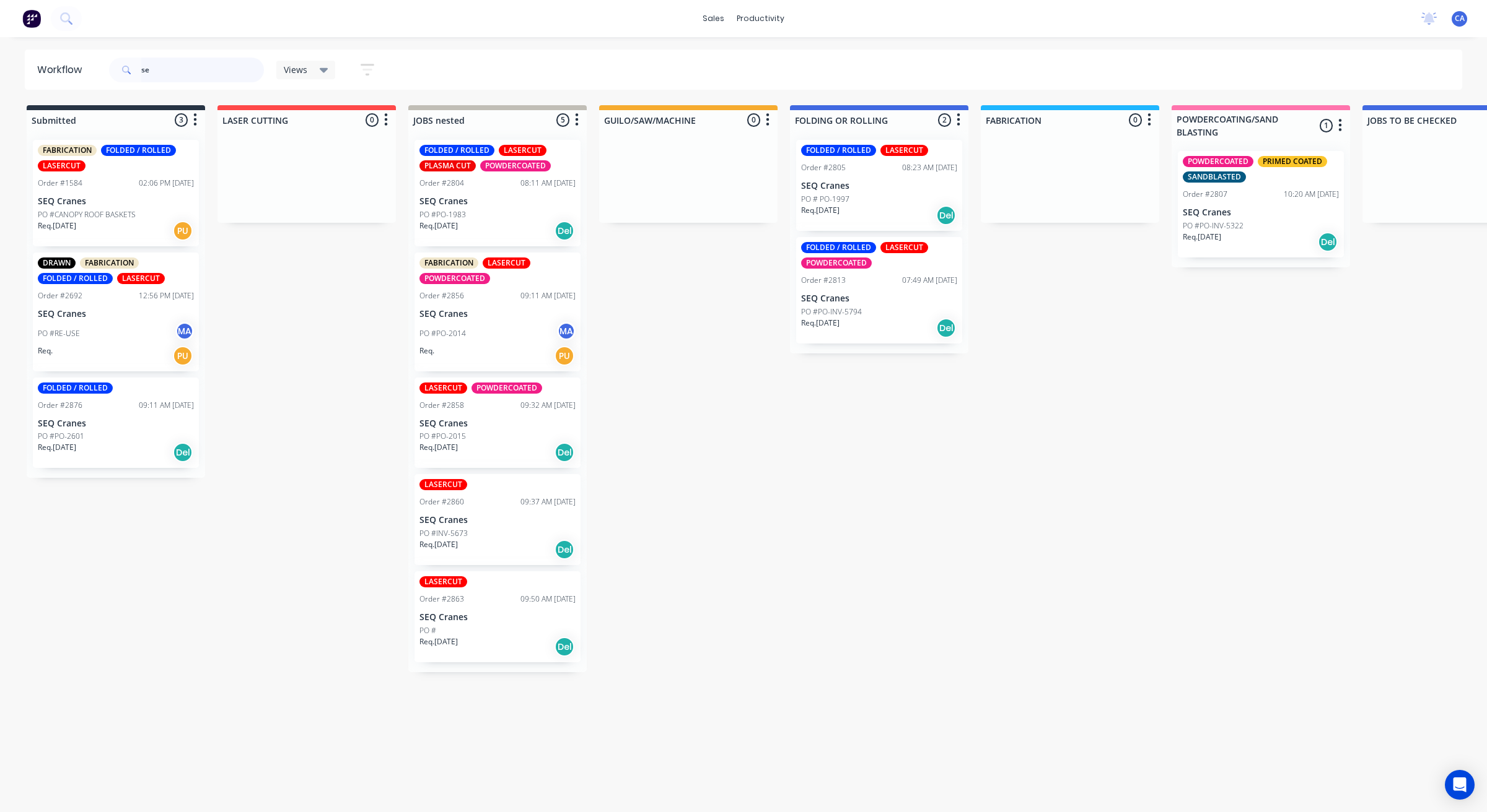
type input "s"
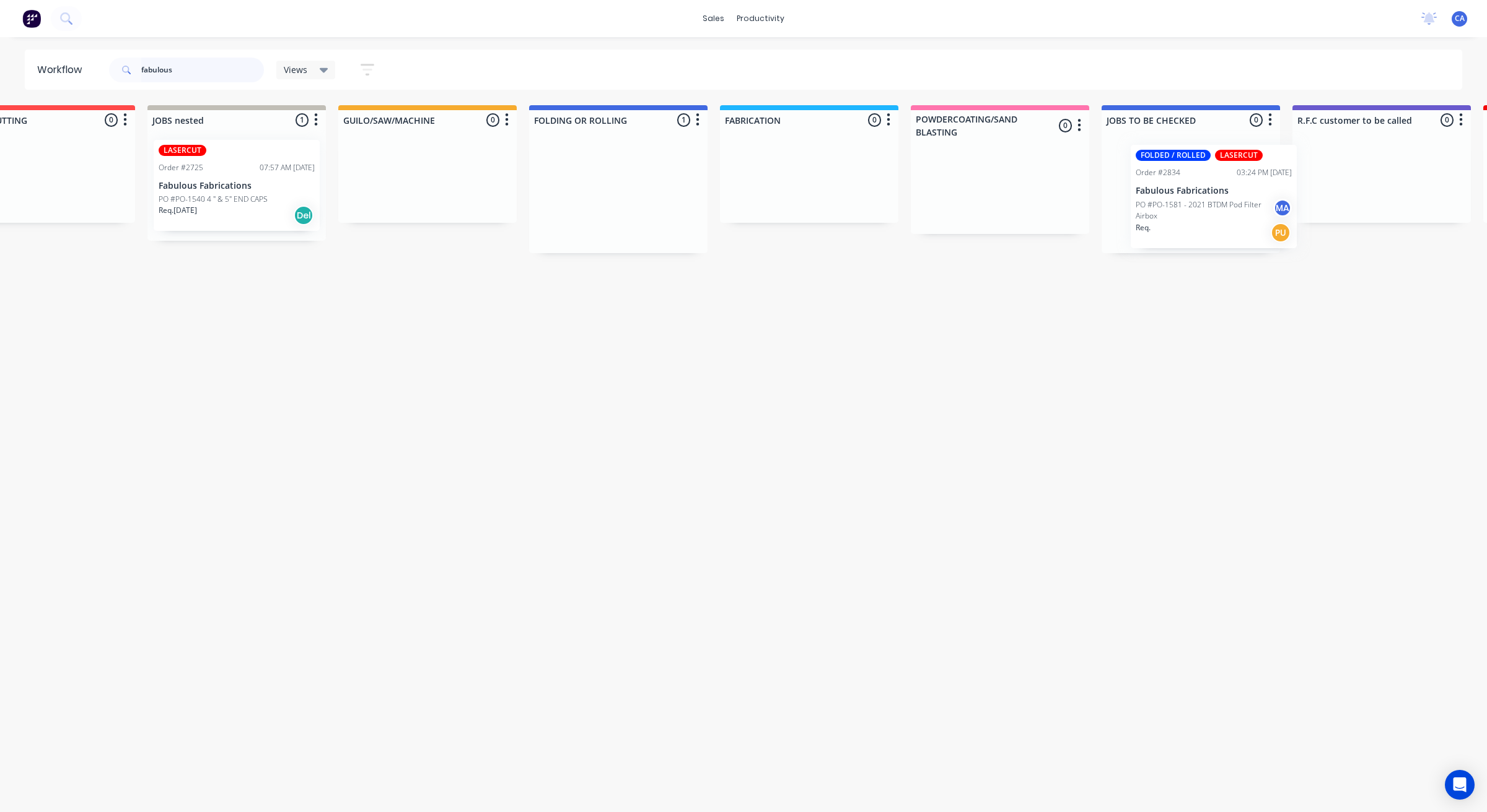
drag, startPoint x: 815, startPoint y: 203, endPoint x: 1134, endPoint y: 199, distance: 319.0
click at [1157, 205] on div "Submitted 0 Sort By Created date Required date Order number Customer name Most …" at bounding box center [1391, 449] width 3324 height 689
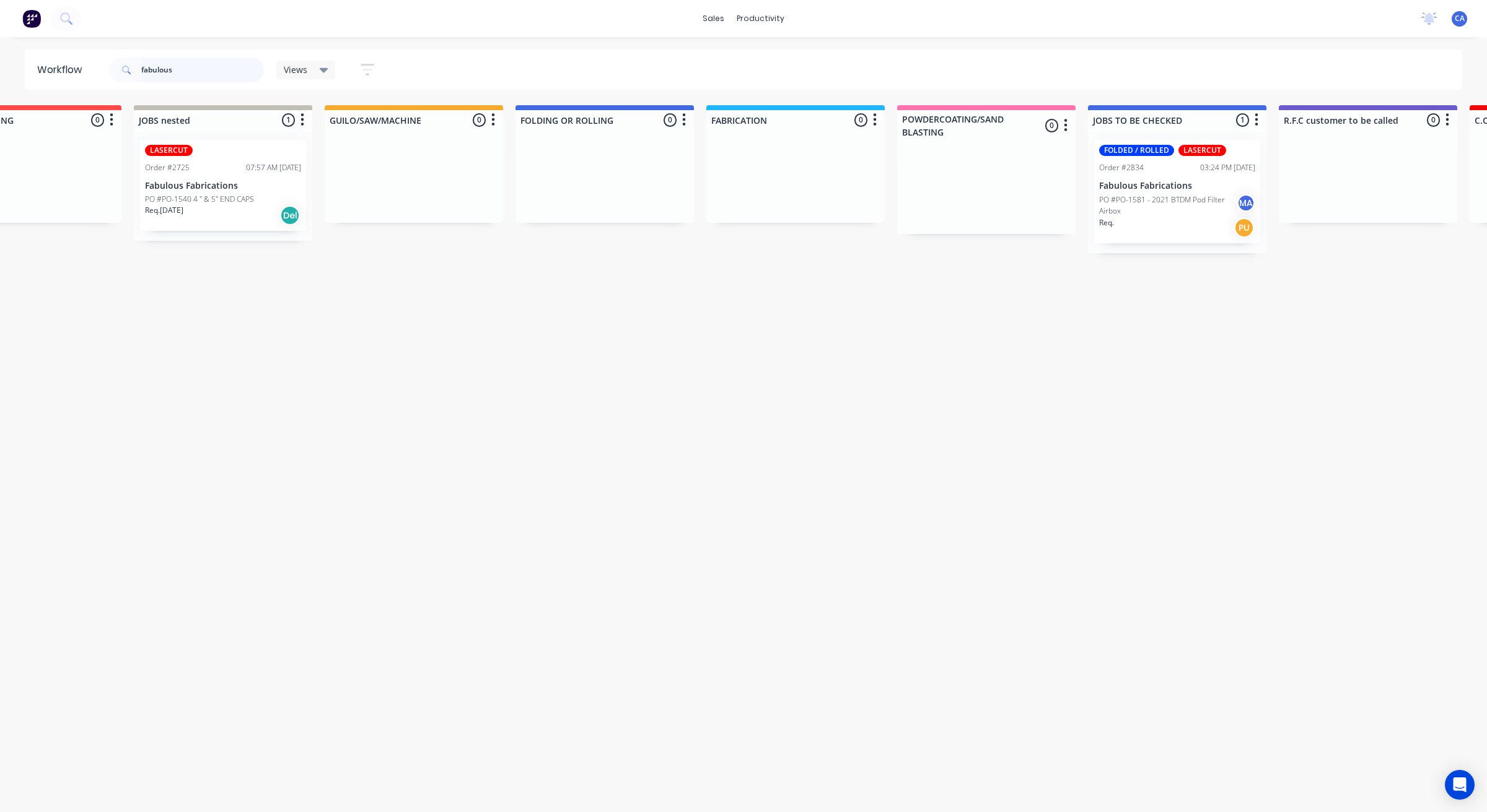
type input "fabulous"
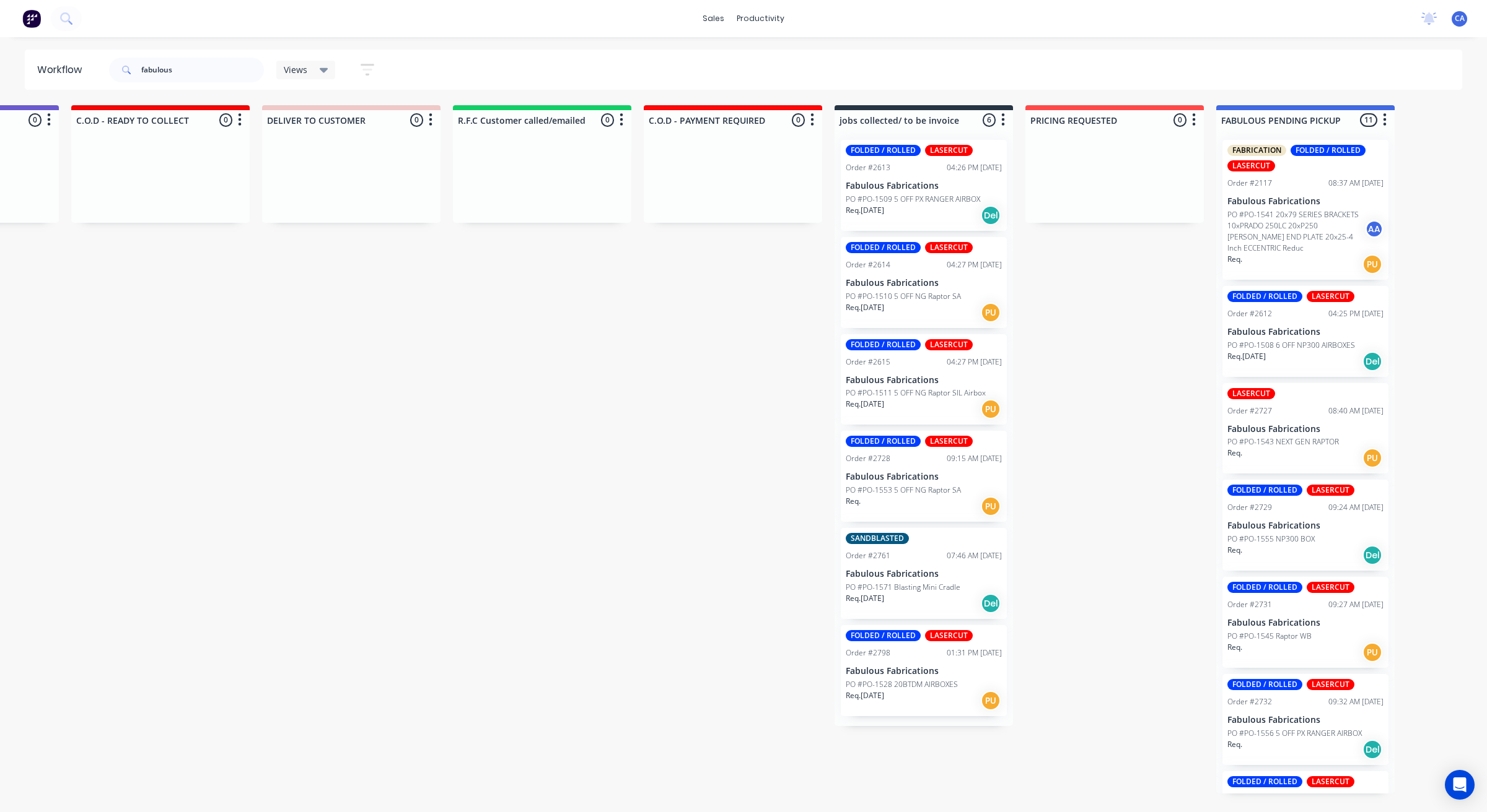
drag, startPoint x: 954, startPoint y: 270, endPoint x: 1030, endPoint y: 265, distance: 76.2
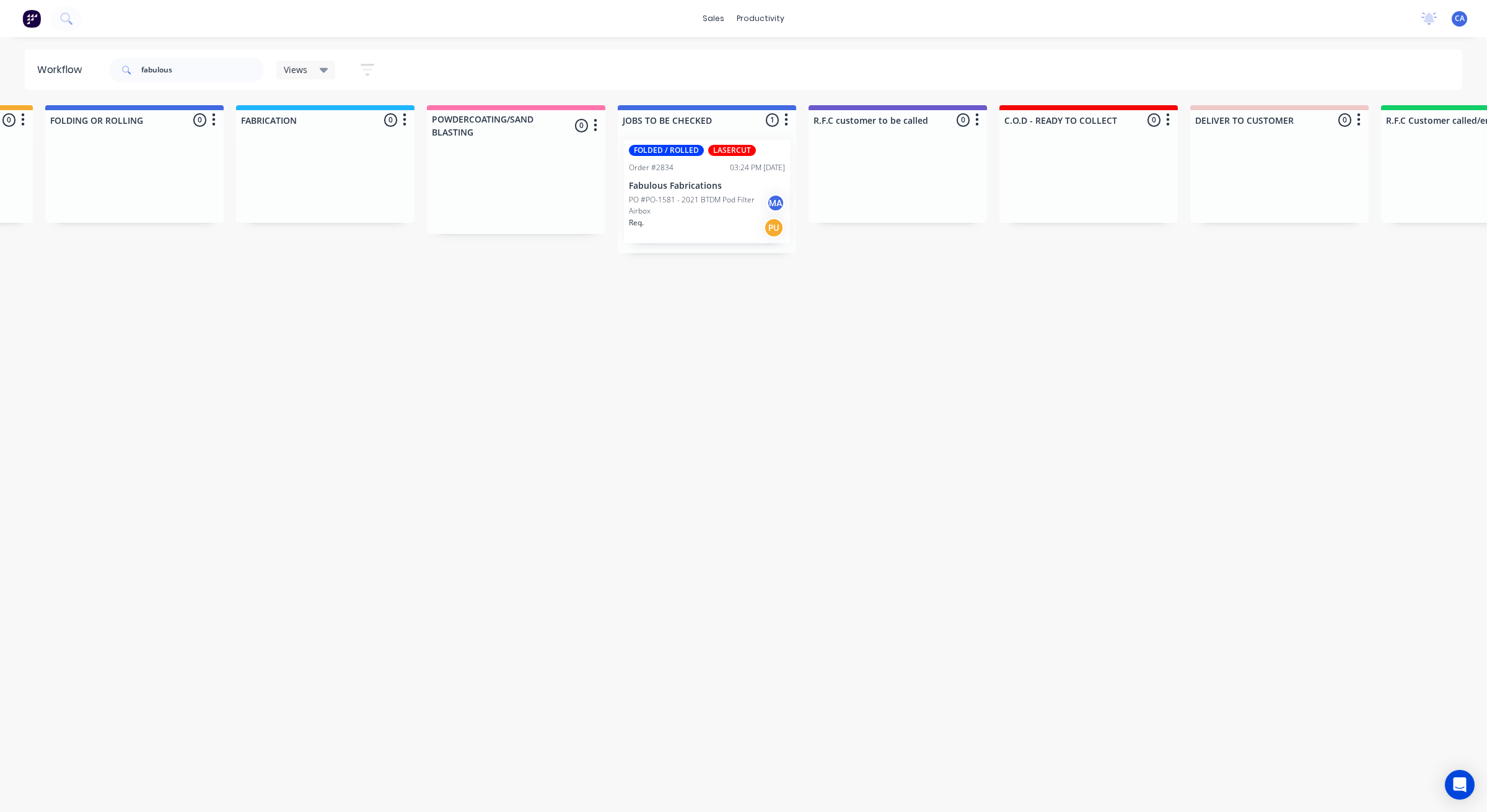
drag, startPoint x: 1030, startPoint y: 265, endPoint x: 922, endPoint y: 267, distance: 108.0
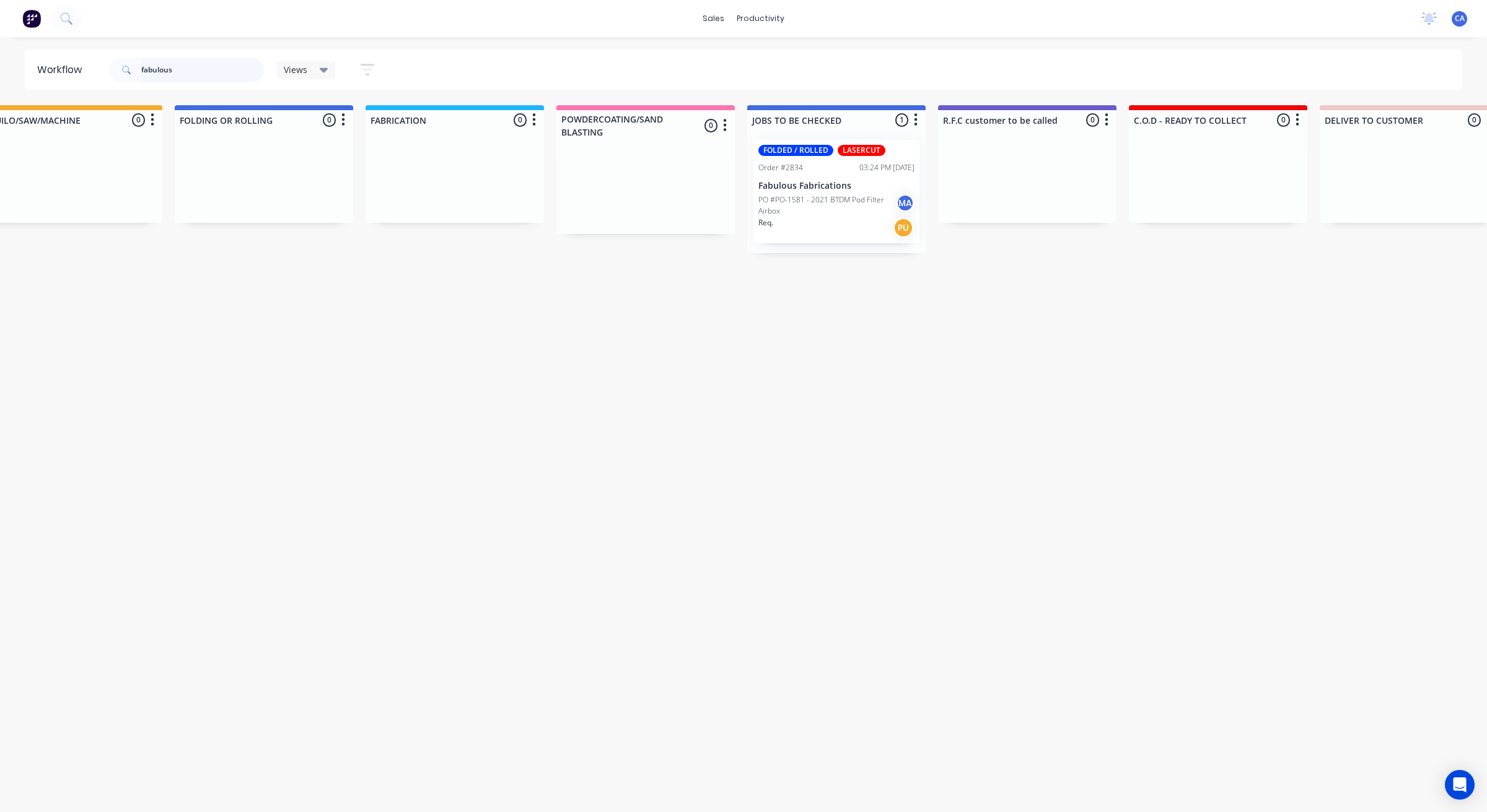
drag, startPoint x: 184, startPoint y: 69, endPoint x: 106, endPoint y: 63, distance: 78.2
click at [106, 63] on header "Workflow fabulous Views Save new view None (Default) edit Show/Hide statuses Sh…" at bounding box center [743, 70] width 1438 height 41
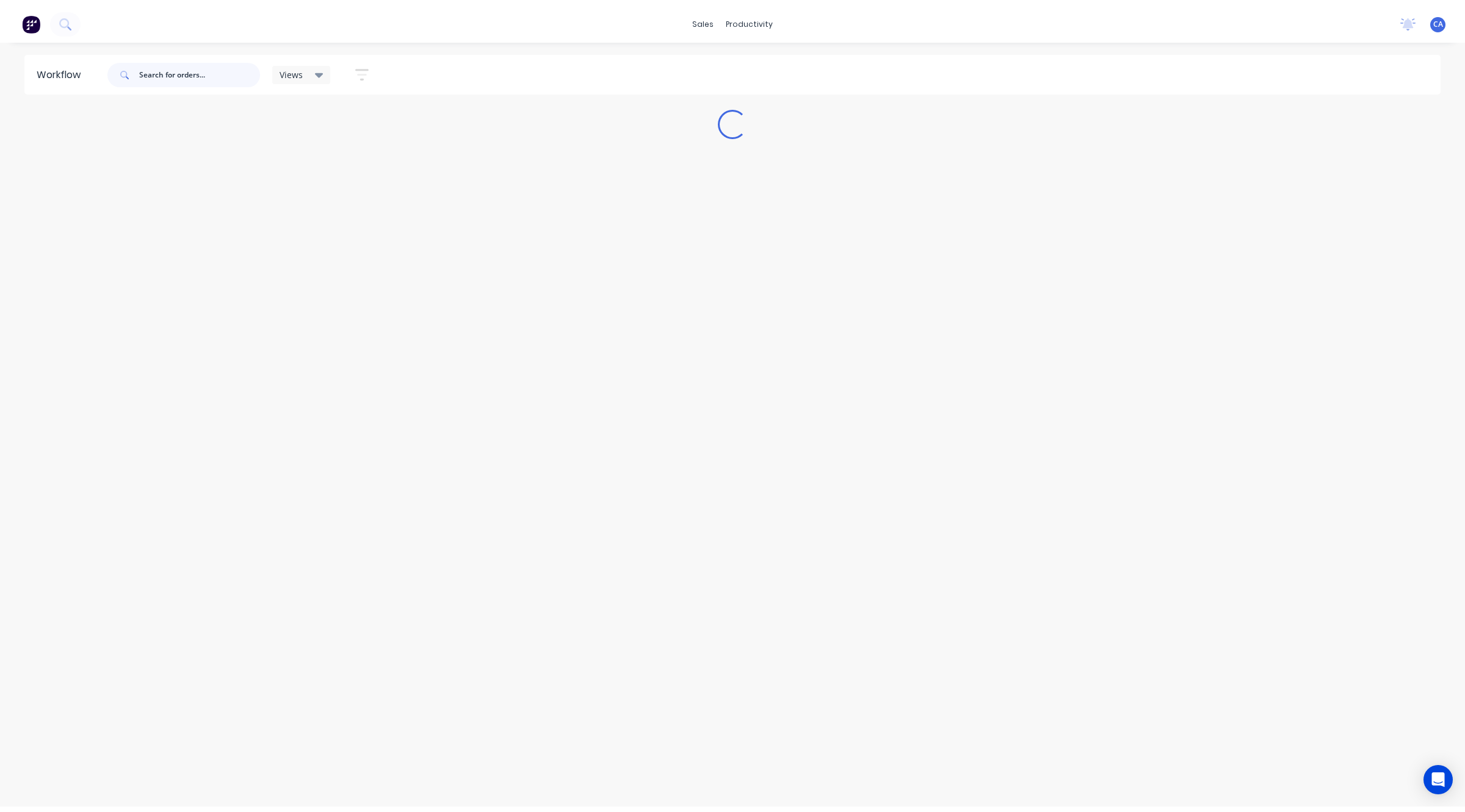
scroll to position [0, 0]
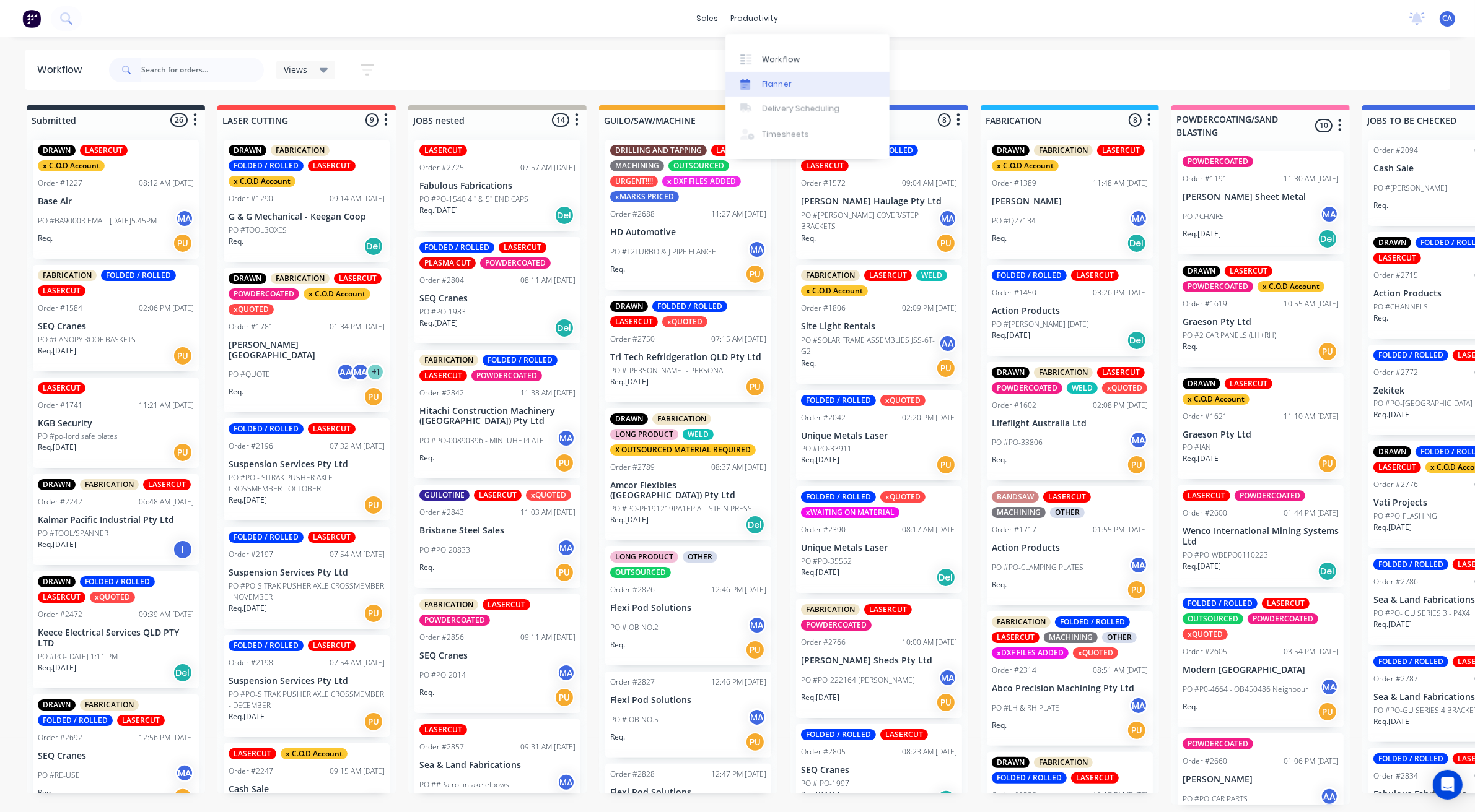
click at [792, 82] on link "Planner" at bounding box center [807, 84] width 164 height 25
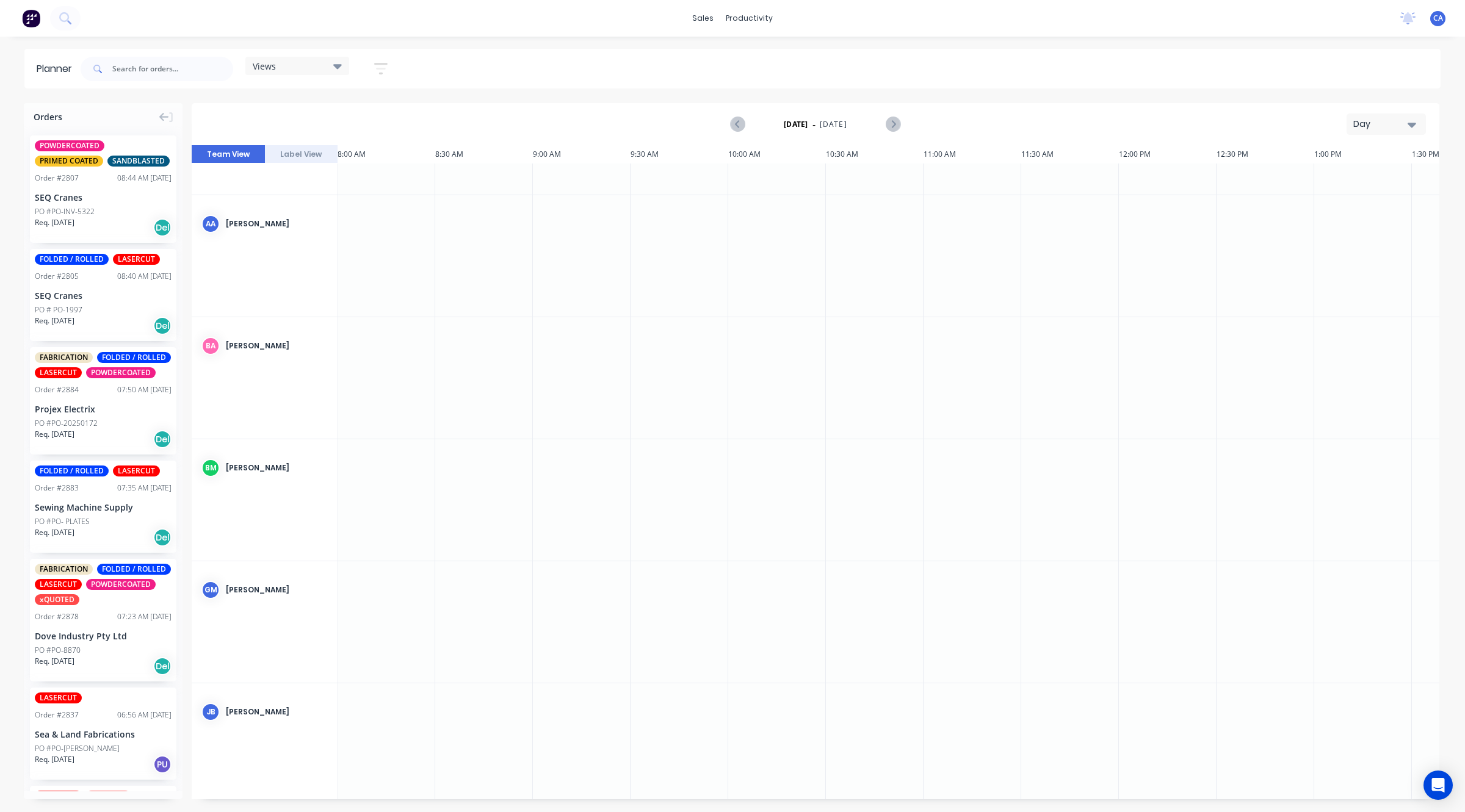
scroll to position [153, 1563]
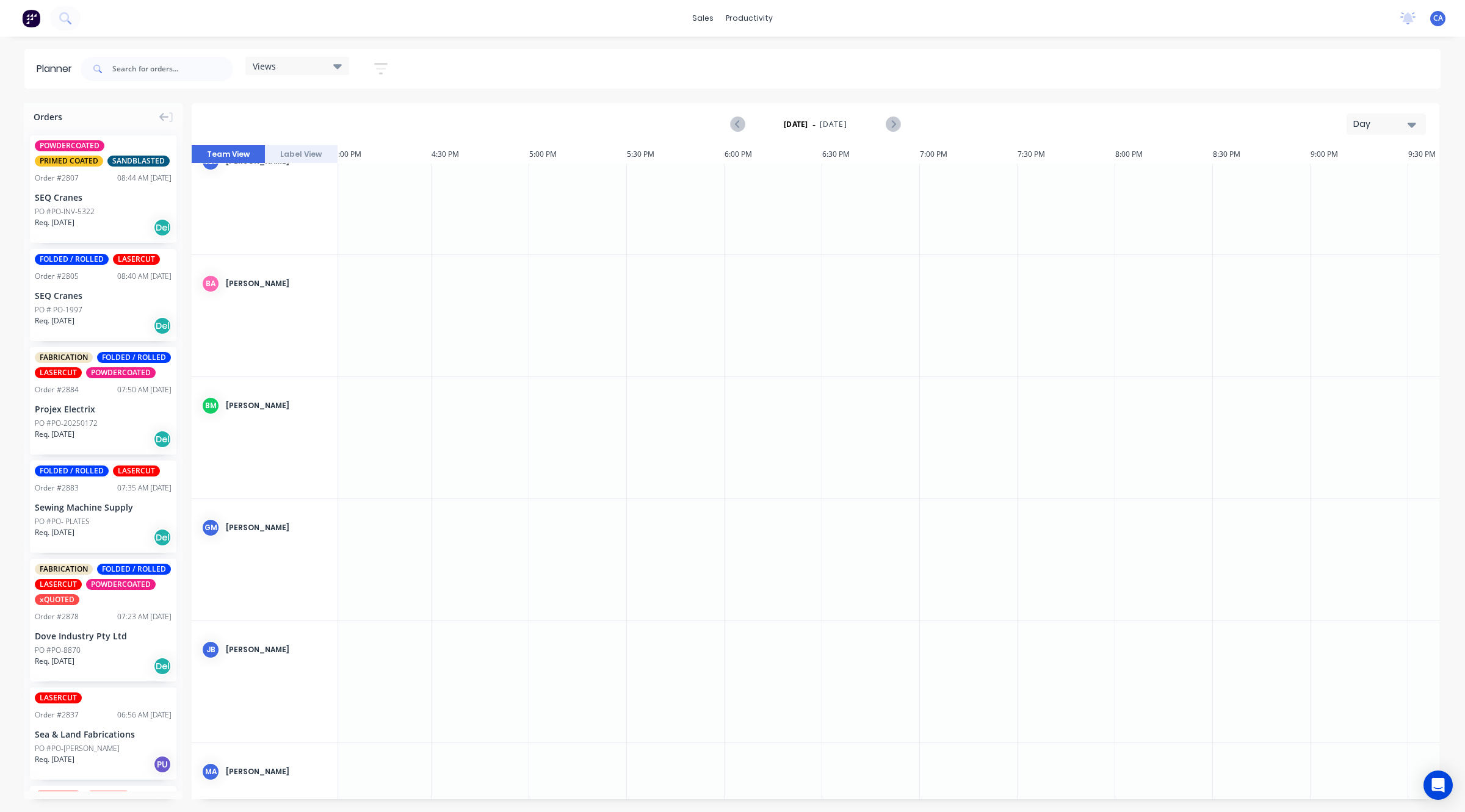
drag, startPoint x: 311, startPoint y: 560, endPoint x: 251, endPoint y: 559, distance: 60.0
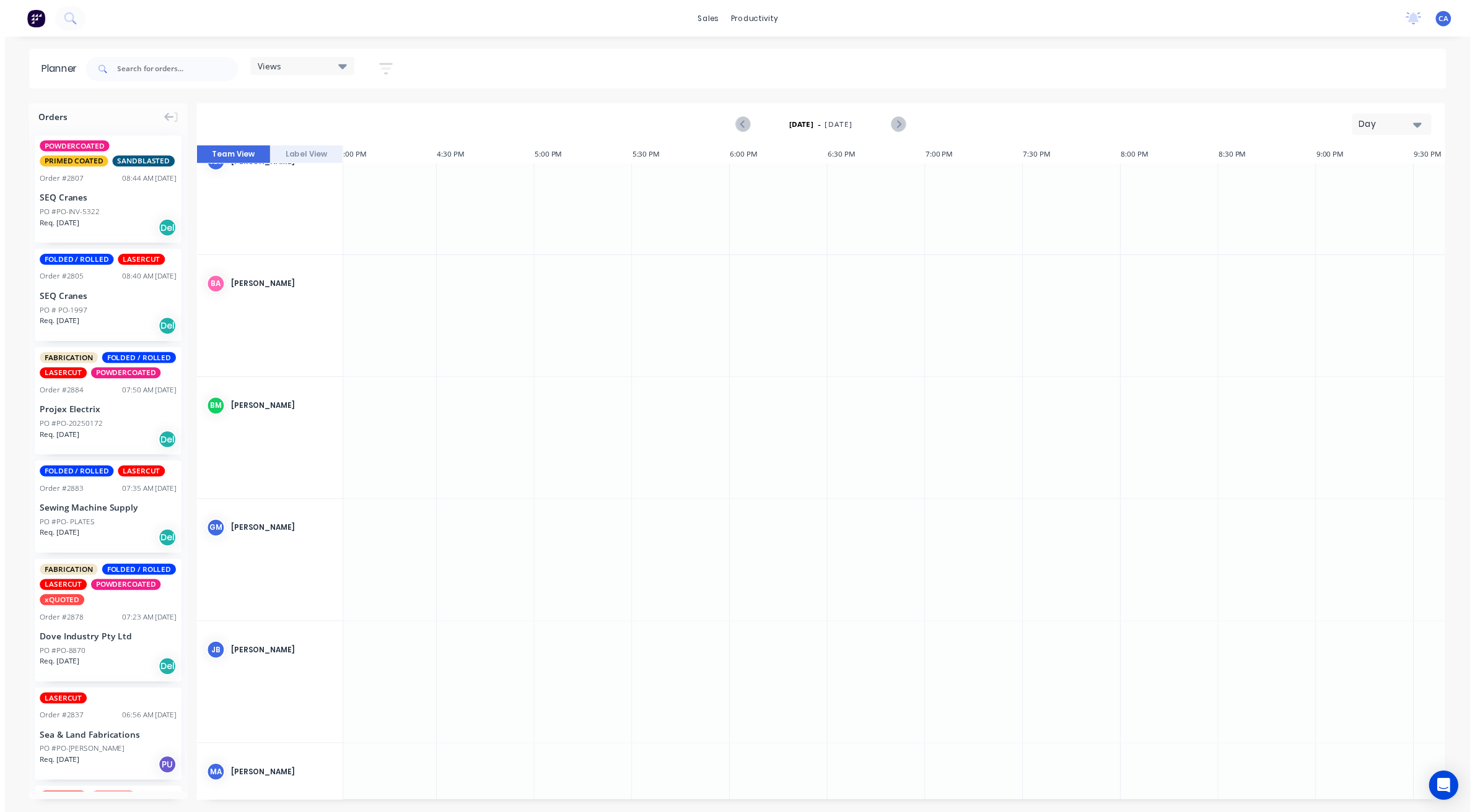
scroll to position [155, 3139]
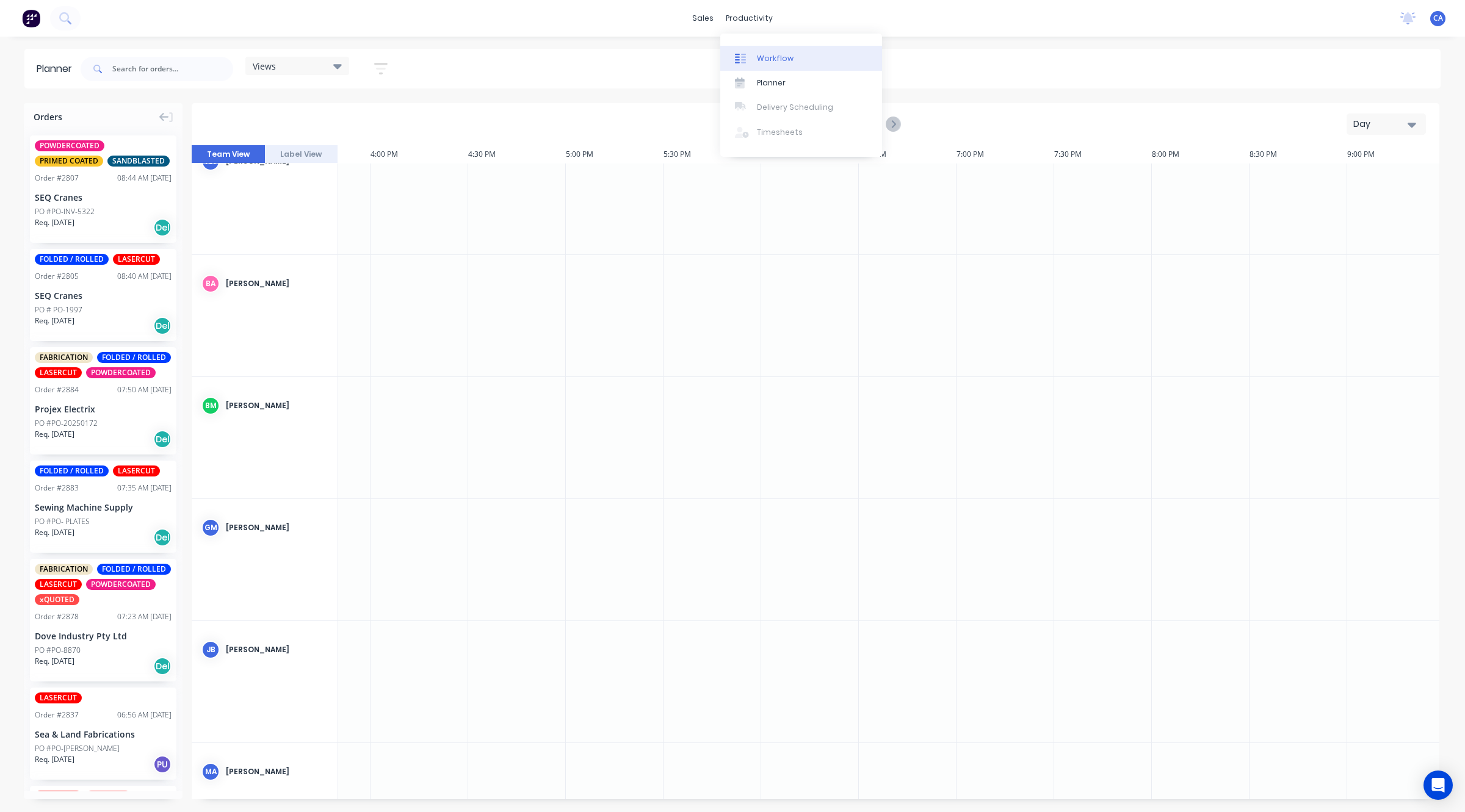
click at [781, 64] on link "Workflow" at bounding box center [801, 58] width 162 height 24
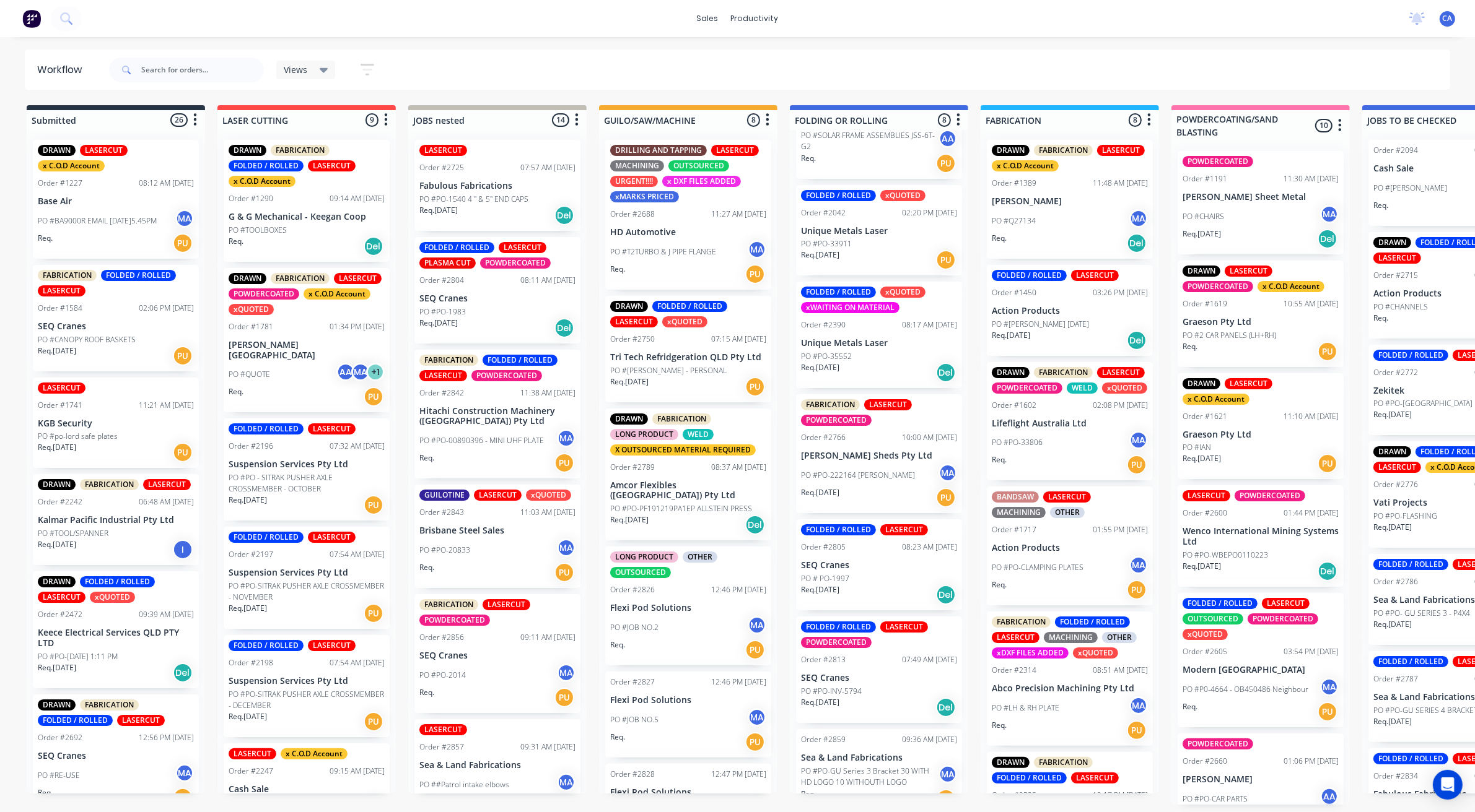
scroll to position [223, 0]
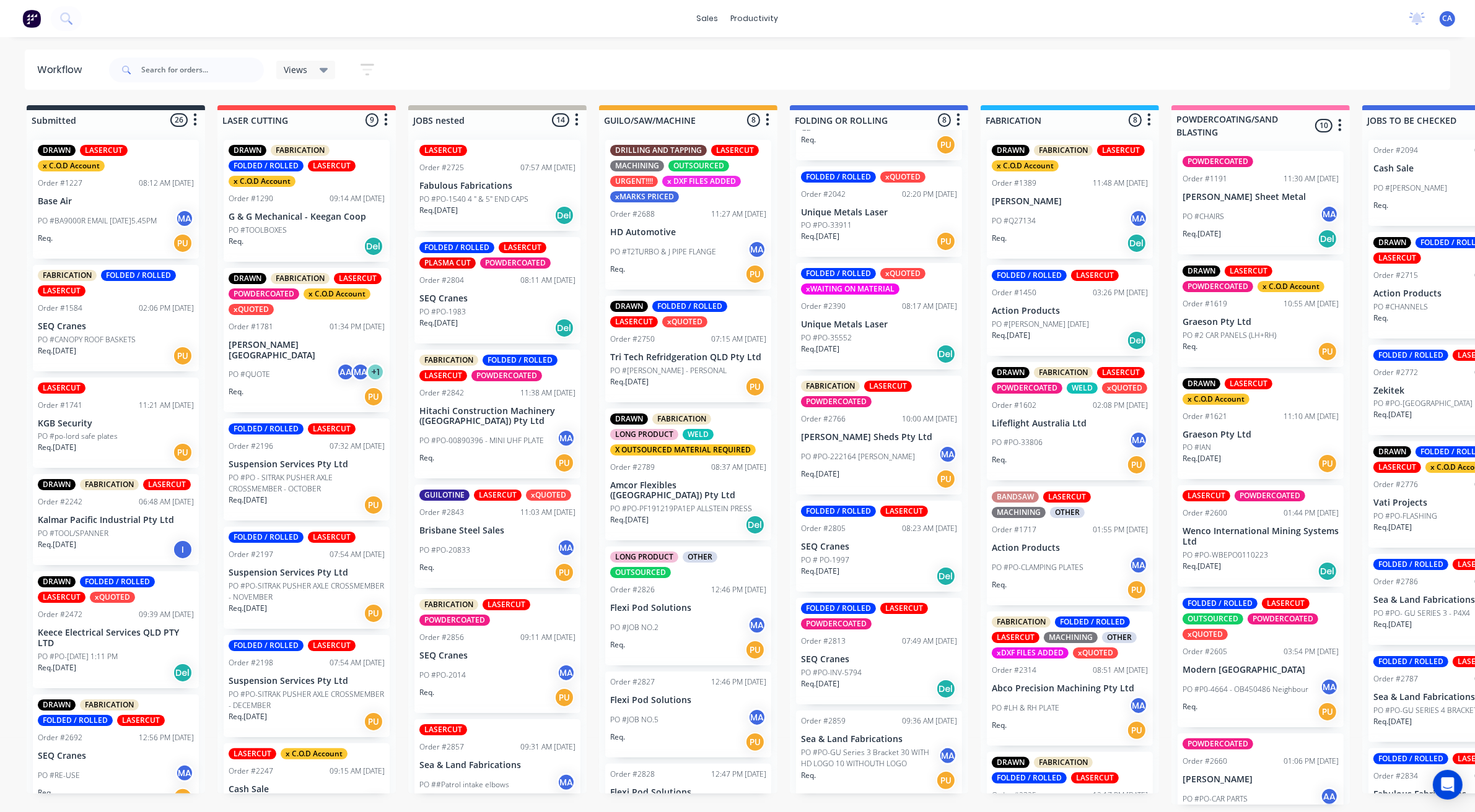
click at [873, 459] on p "PO #PO-222164 [PERSON_NAME]" at bounding box center [858, 457] width 114 height 11
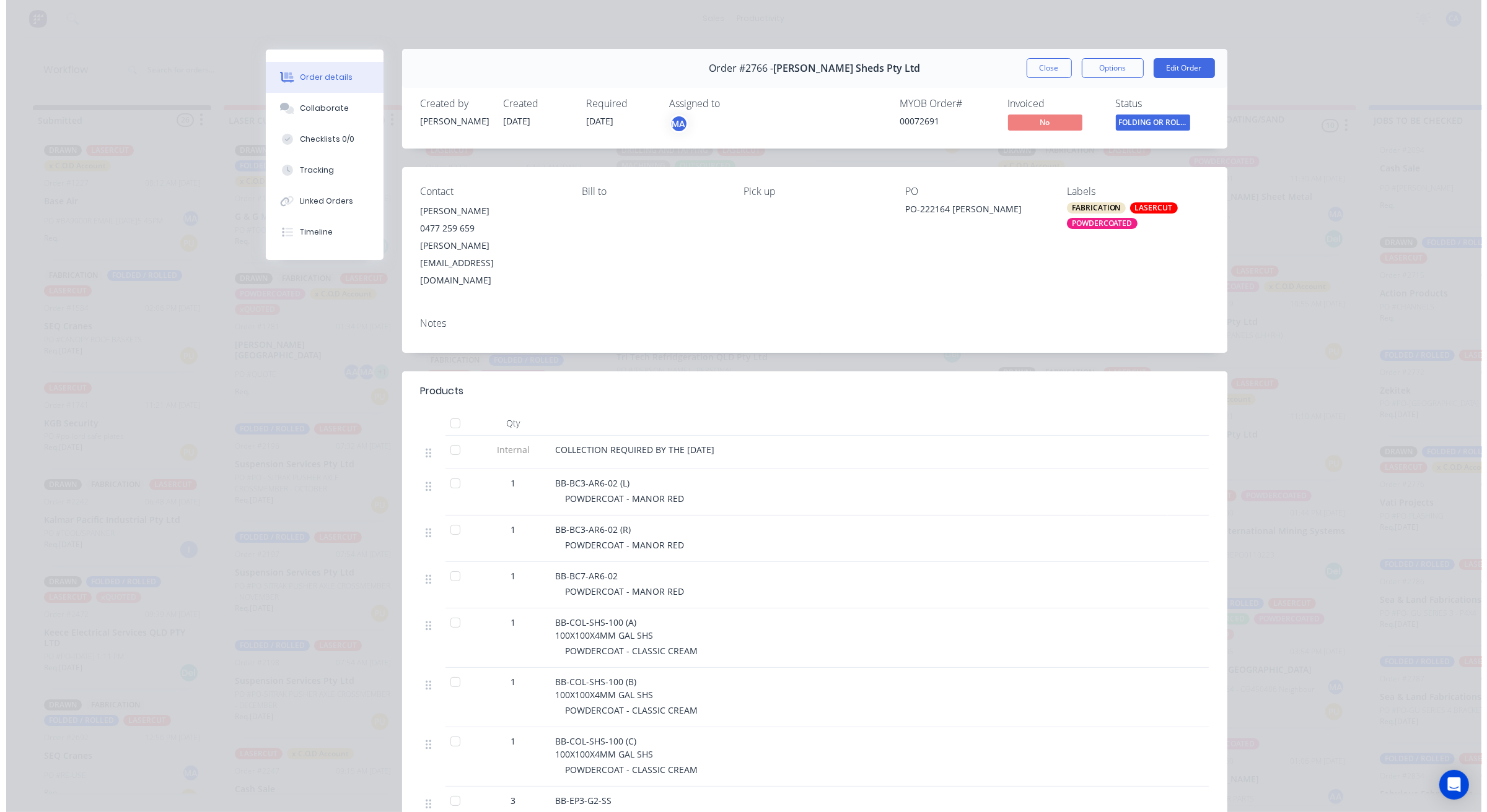
scroll to position [0, 0]
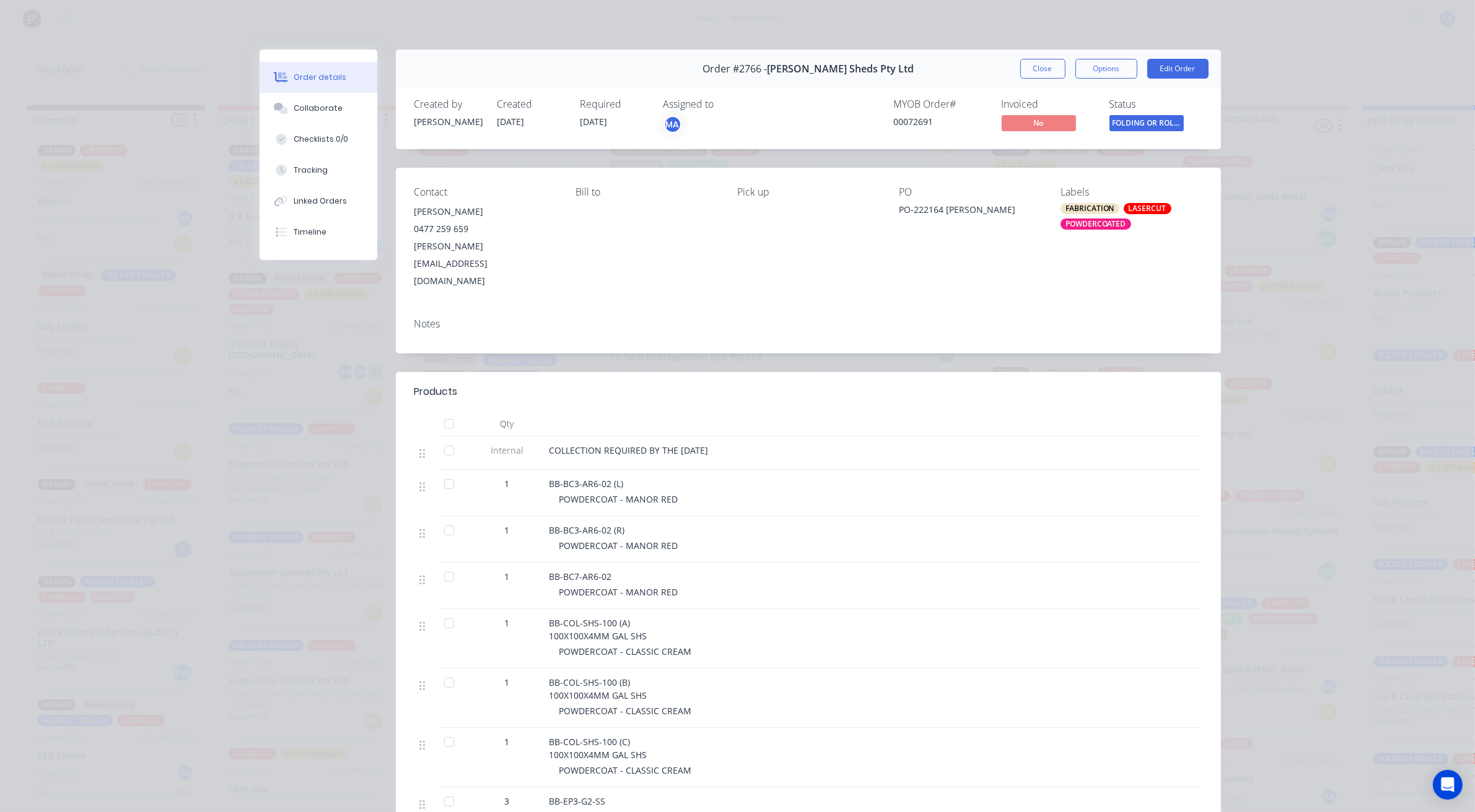
click at [1042, 87] on div "Order #2766 - [PERSON_NAME] Sheds Pty Ltd Close Options Edit Order" at bounding box center [808, 69] width 825 height 39
click at [1043, 79] on div "Order #2766 - [PERSON_NAME] Sheds Pty Ltd Close Options Edit Order" at bounding box center [808, 69] width 825 height 39
click at [1043, 69] on button "Close" at bounding box center [1043, 69] width 45 height 19
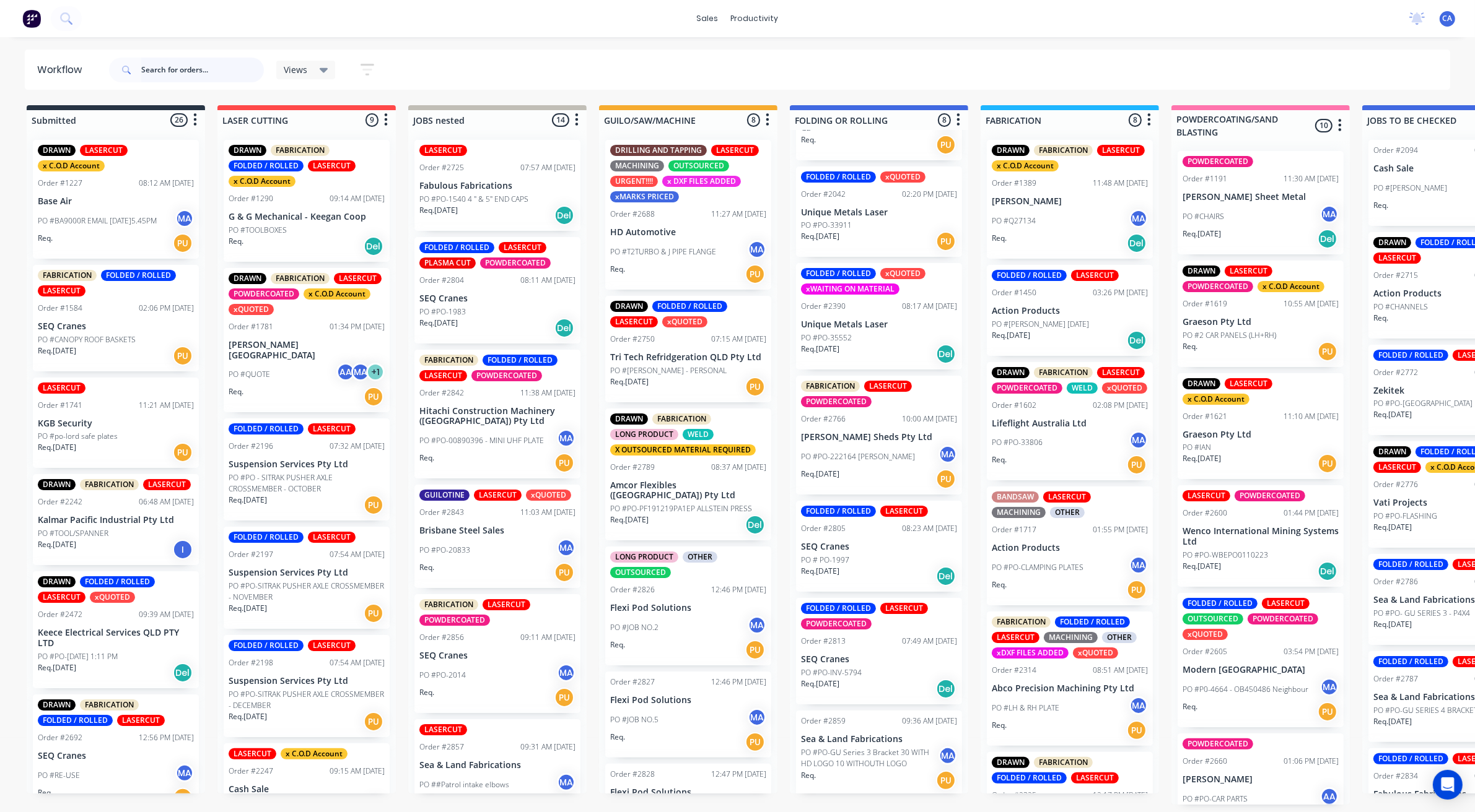
click at [186, 73] on input "text" at bounding box center [202, 69] width 123 height 25
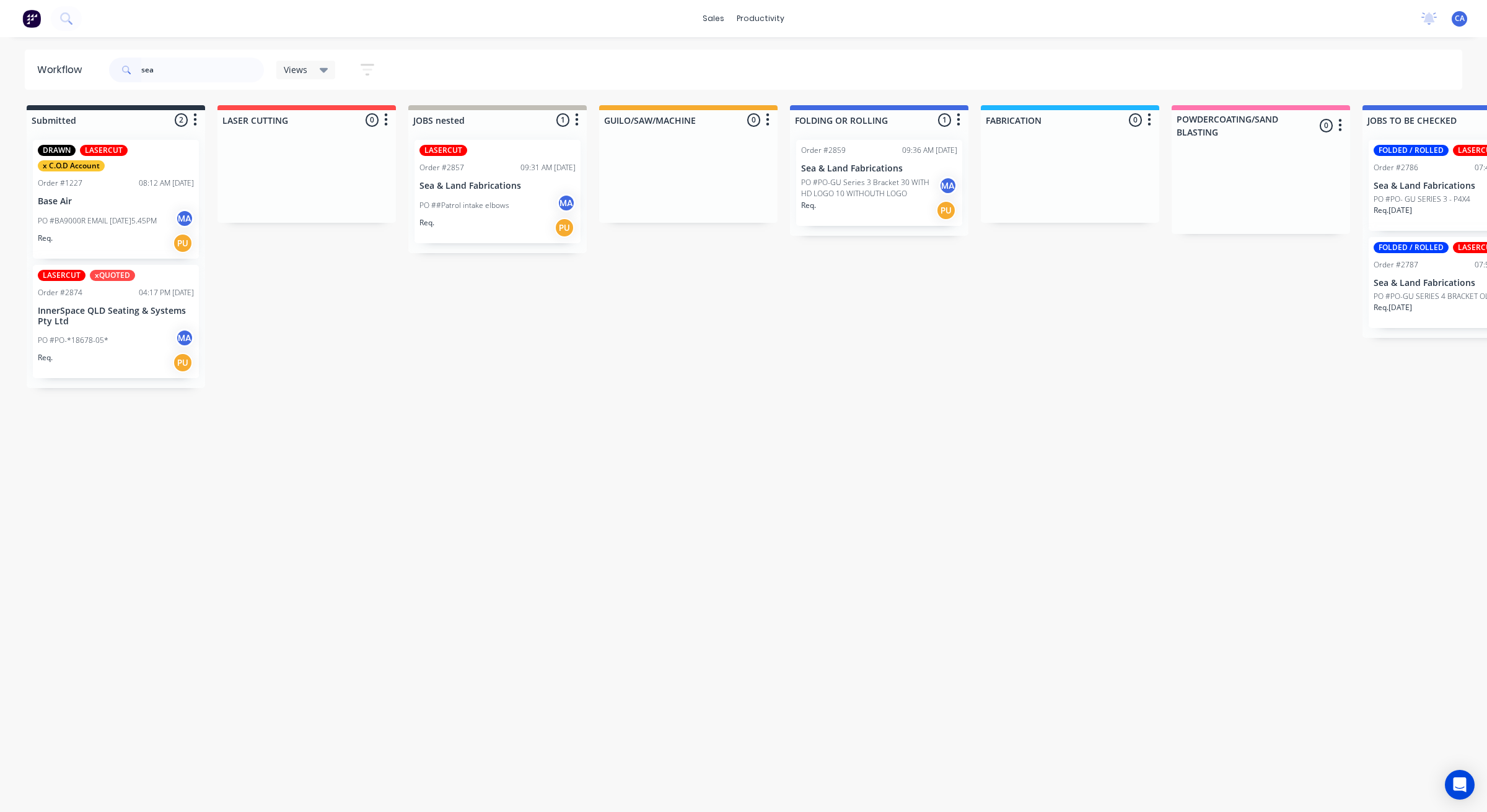
click at [878, 205] on div "Req. PU" at bounding box center [879, 210] width 156 height 21
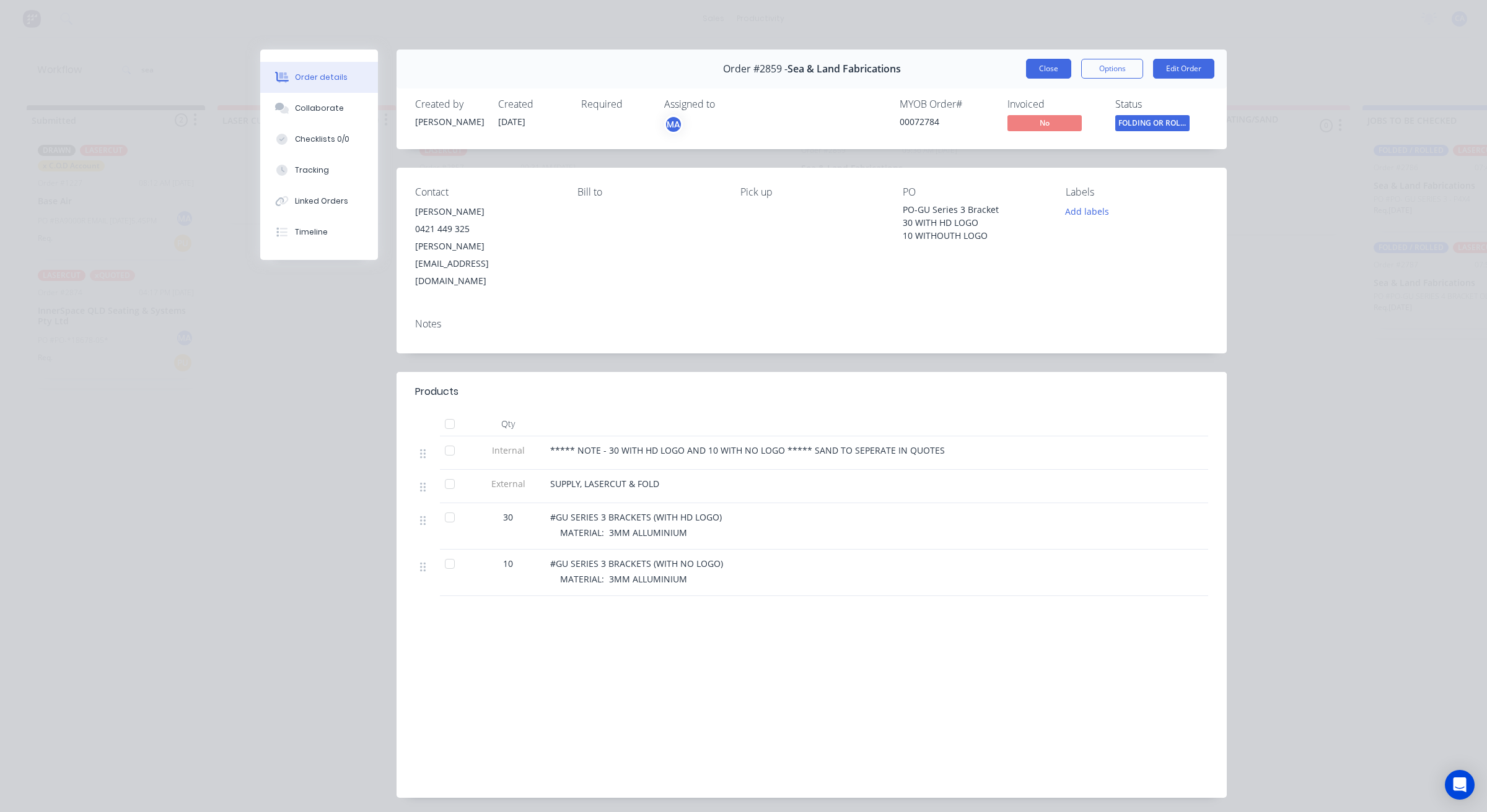
click at [1046, 65] on button "Close" at bounding box center [1048, 69] width 45 height 19
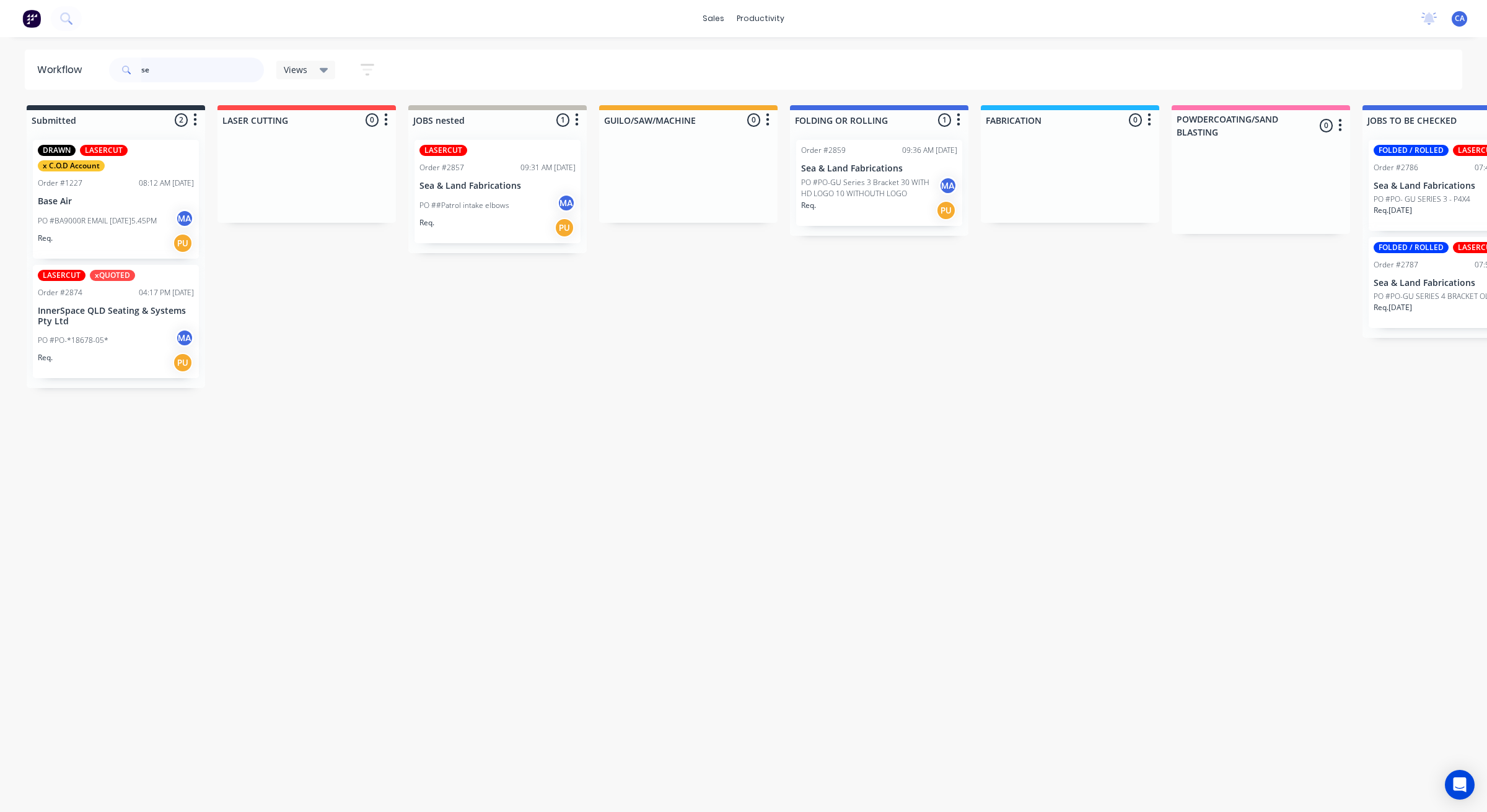
type input "s"
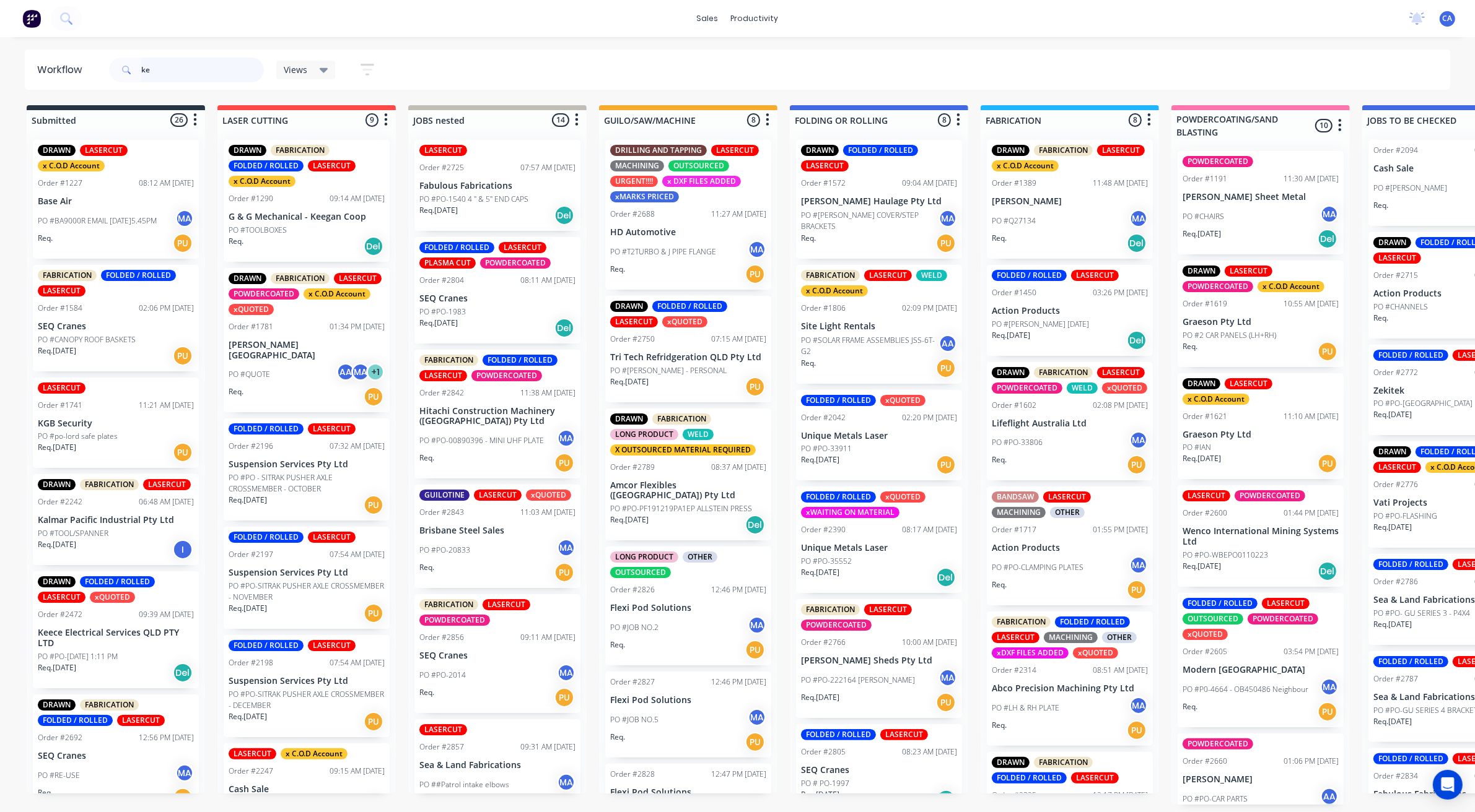
type input "k"
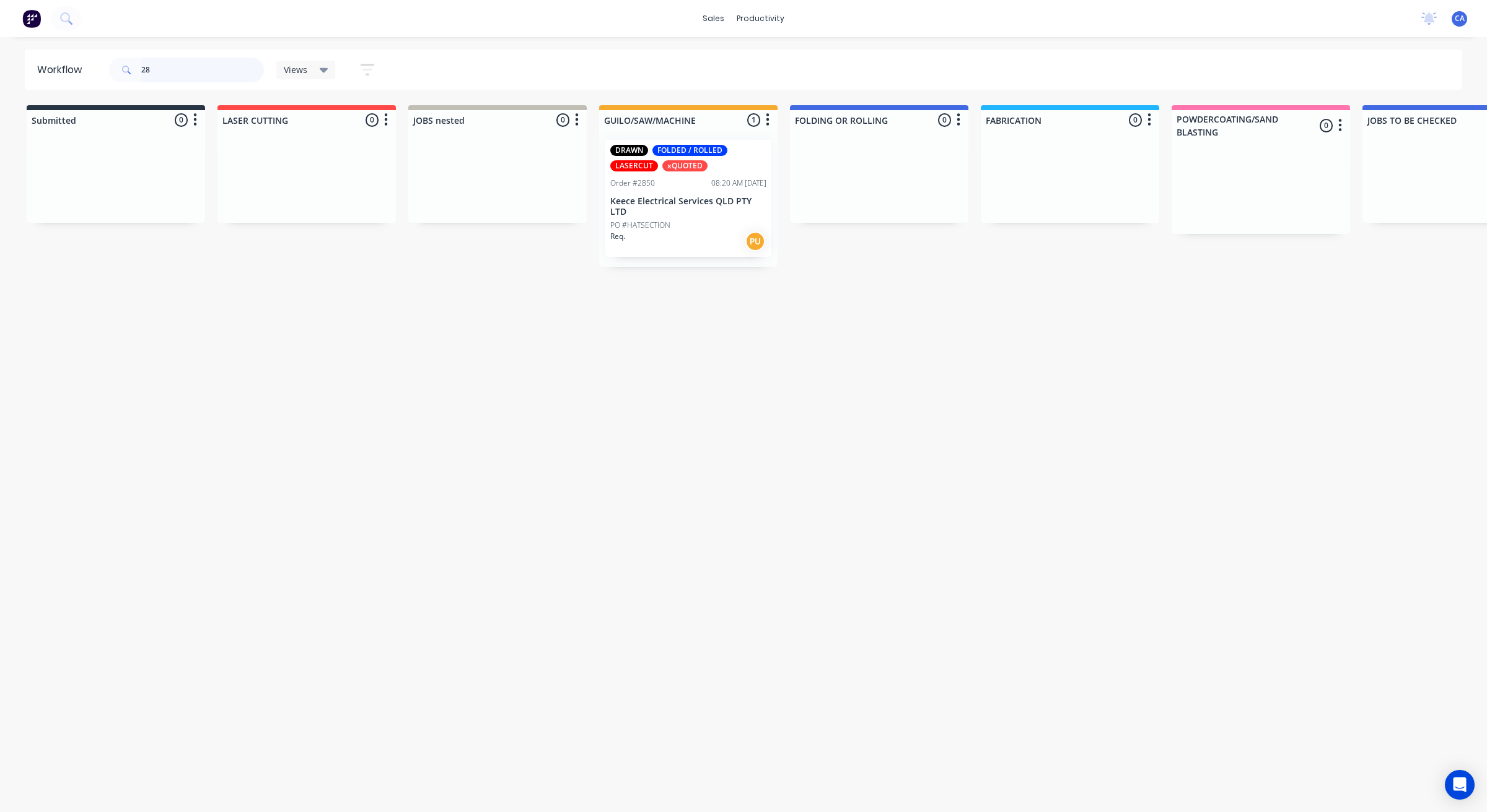
type input "2"
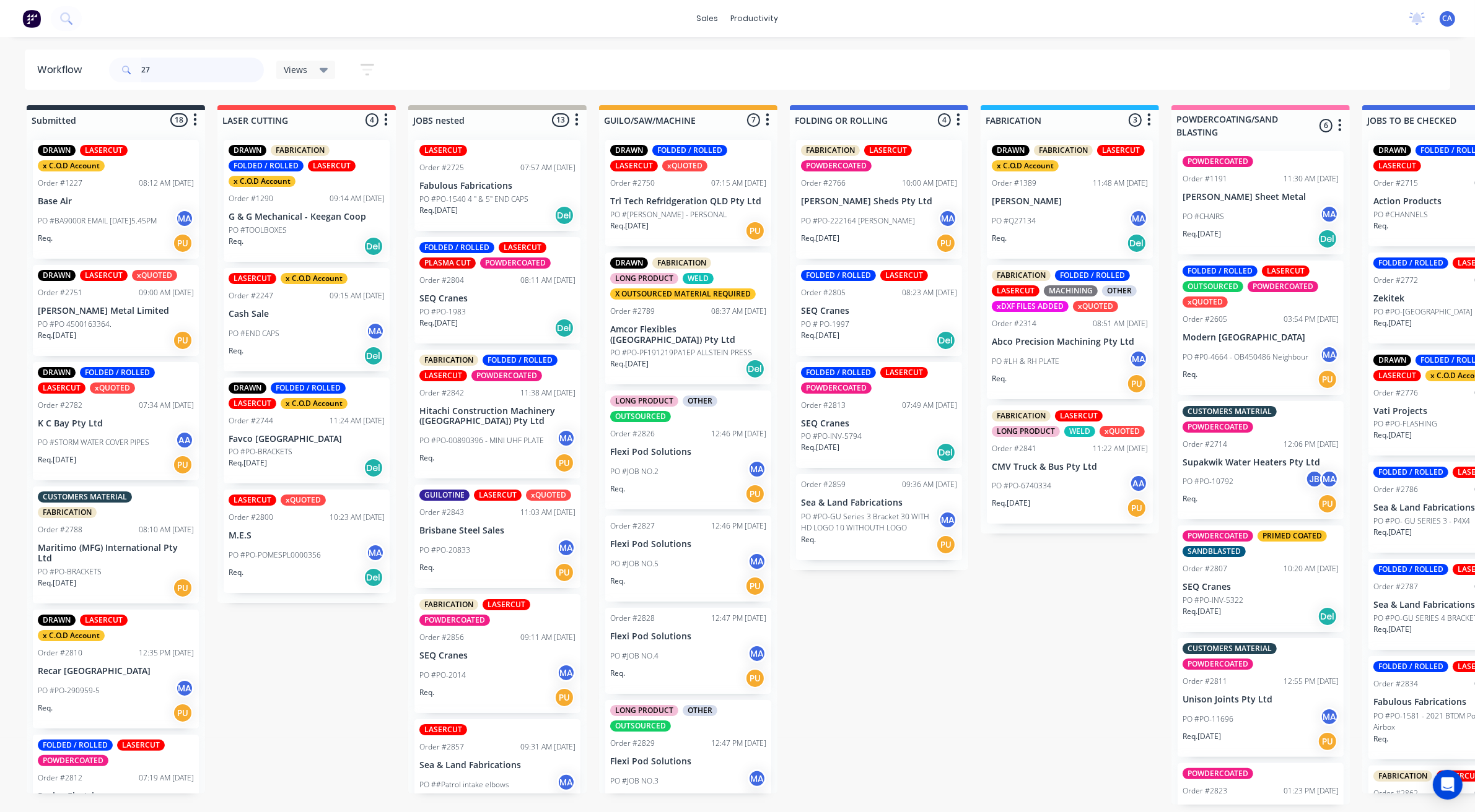
type input "2"
type input "[GEOGRAPHIC_DATA]"
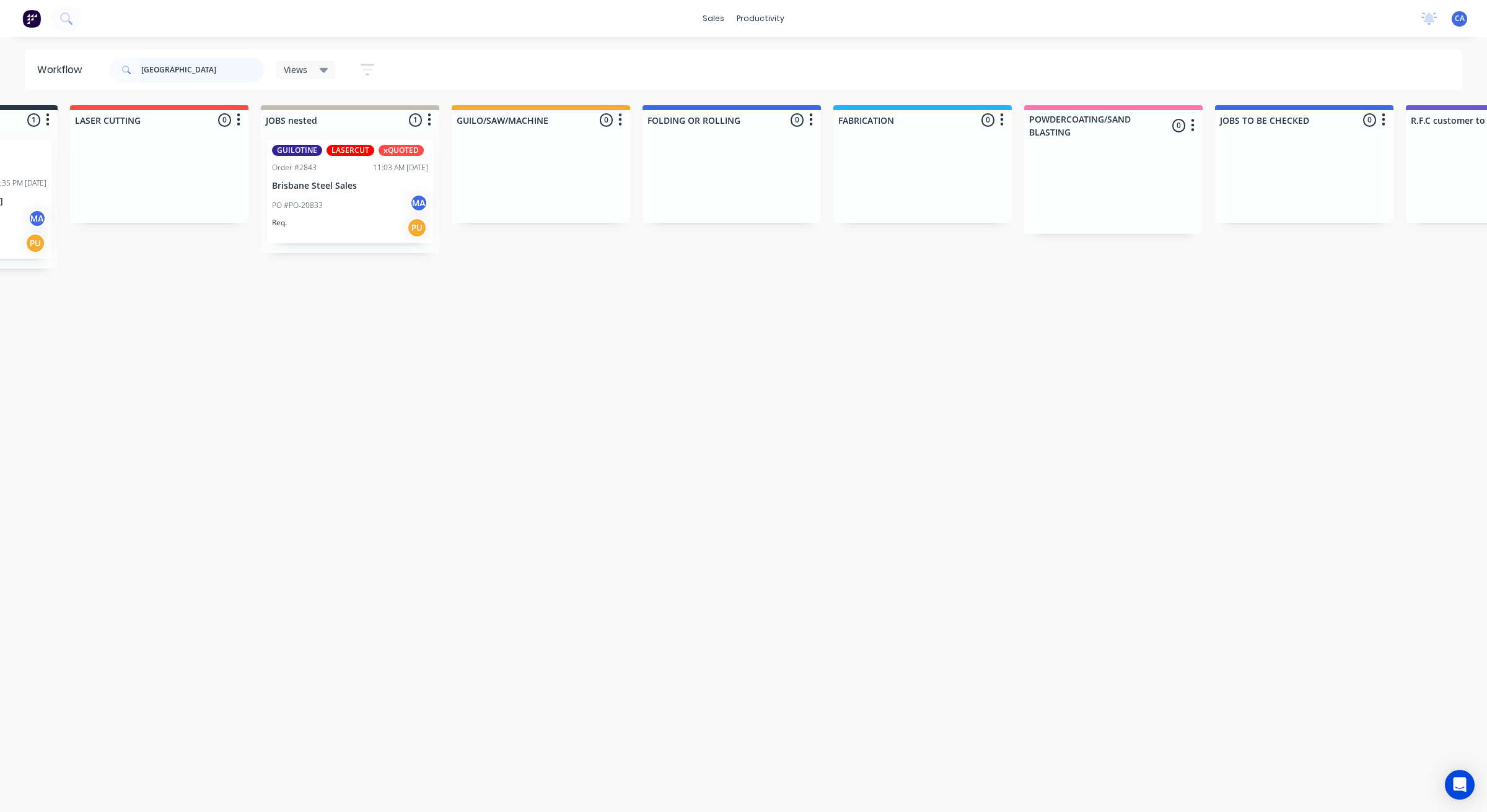
scroll to position [0, 145]
